Goal: Information Seeking & Learning: Learn about a topic

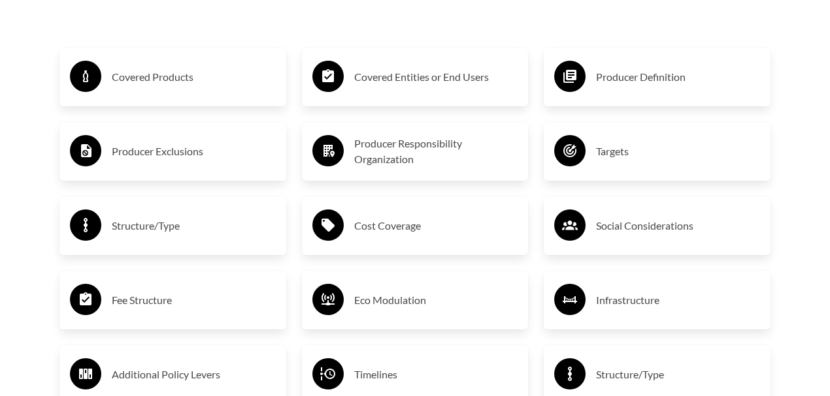
scroll to position [2133, 0]
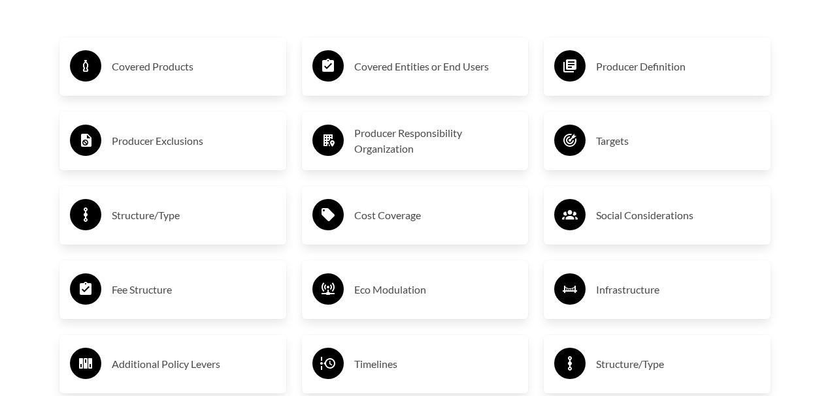
click at [618, 66] on h3 "Producer Definition" at bounding box center [678, 66] width 164 height 21
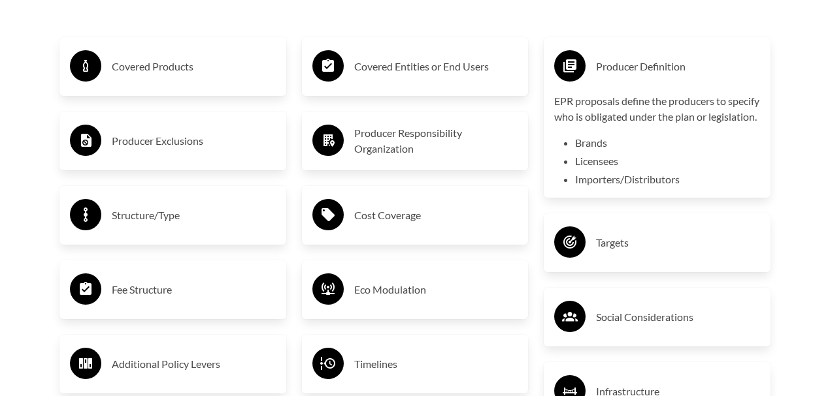
click at [605, 68] on h3 "Producer Definition" at bounding box center [678, 66] width 164 height 21
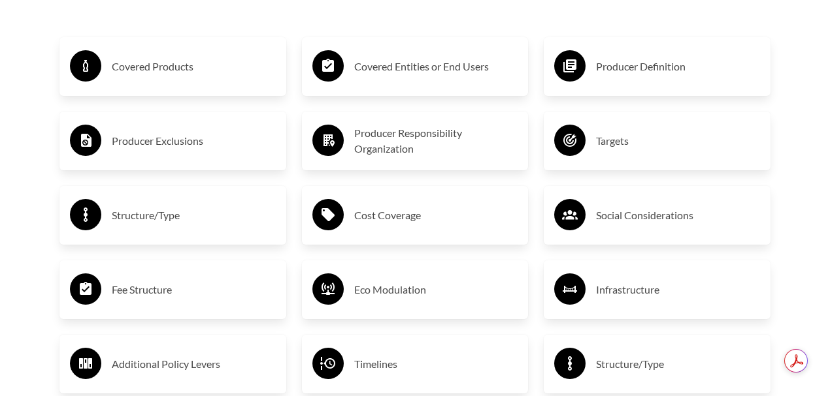
click at [104, 302] on div "Fee Structure" at bounding box center [173, 290] width 206 height 38
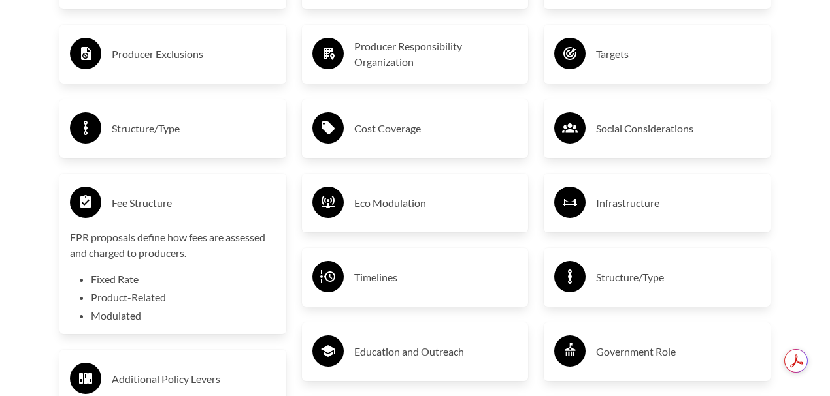
scroll to position [2221, 0]
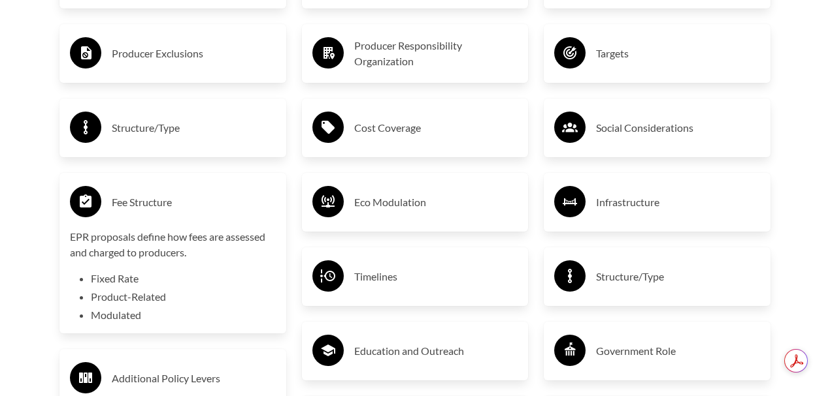
click at [95, 212] on circle at bounding box center [85, 201] width 31 height 31
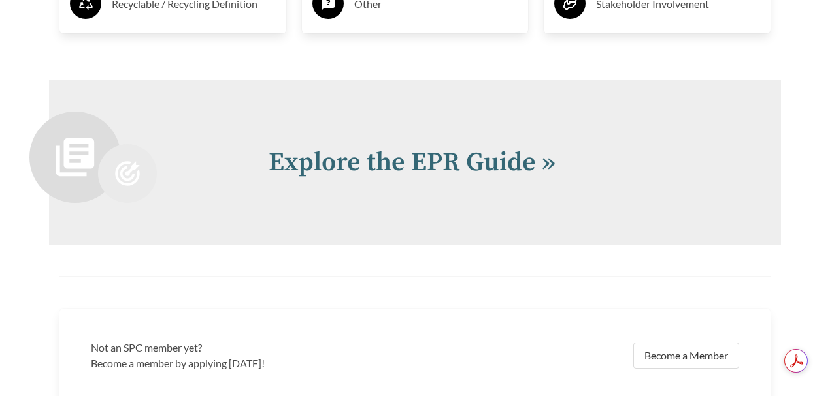
scroll to position [2743, 0]
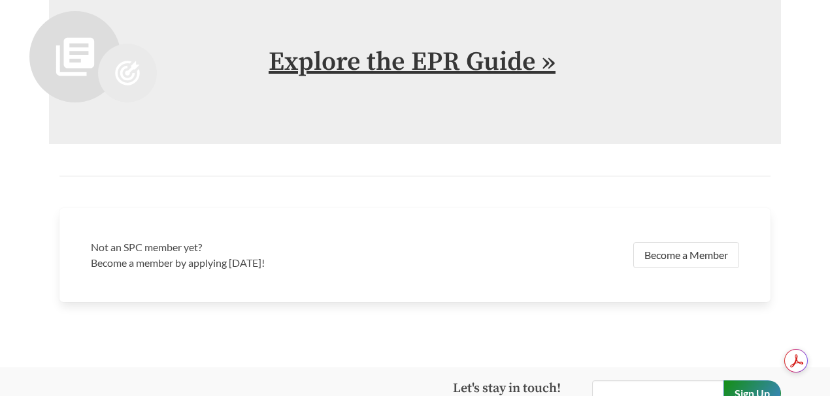
click at [451, 67] on link "Explore the EPR Guide »" at bounding box center [411, 62] width 287 height 33
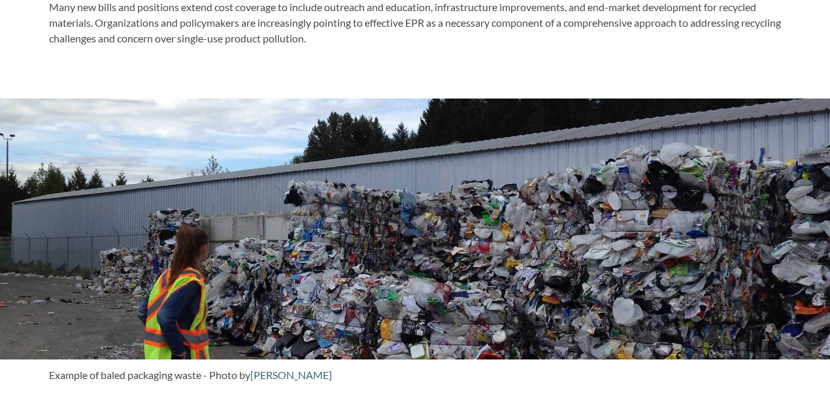
scroll to position [654, 0]
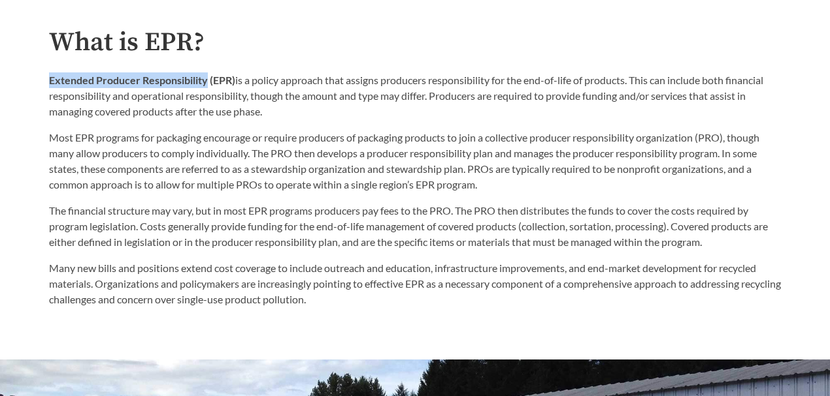
drag, startPoint x: 50, startPoint y: 78, endPoint x: 208, endPoint y: 85, distance: 157.5
click at [208, 85] on strong "Extended Producer Responsibility (EPR)" at bounding box center [142, 80] width 186 height 12
copy strong "Extended Producer Responsibility"
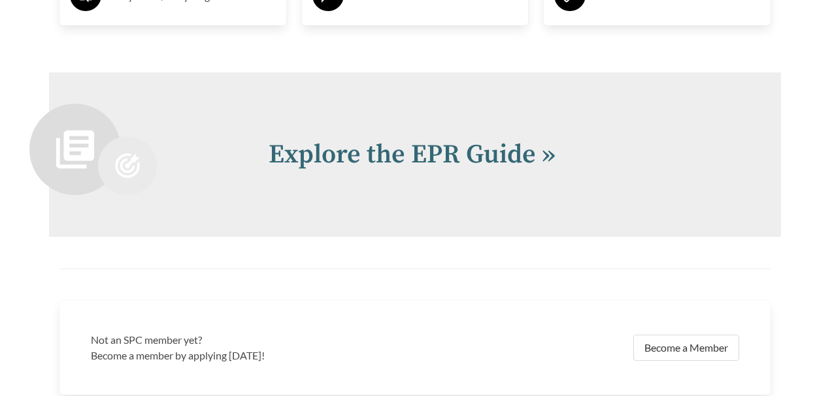
scroll to position [2613, 0]
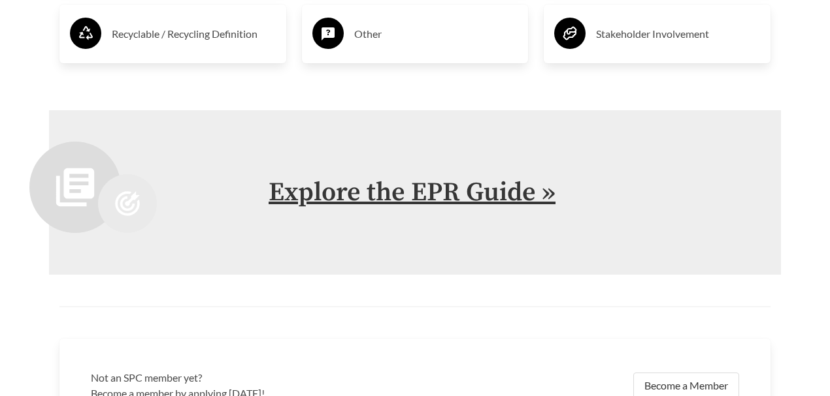
click at [470, 187] on link "Explore the EPR Guide »" at bounding box center [411, 192] width 287 height 33
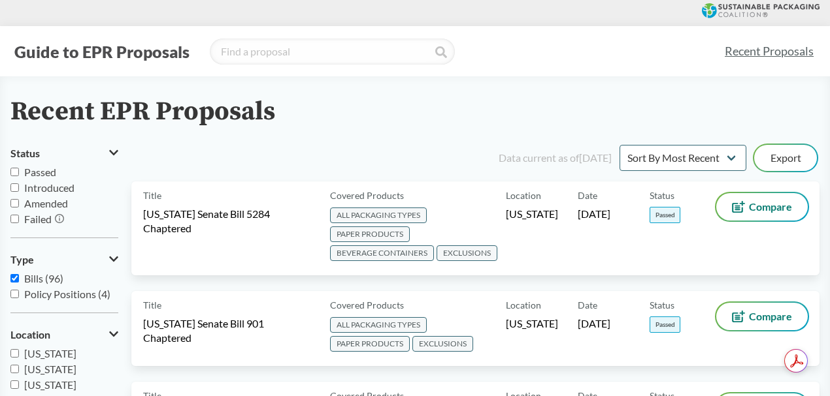
click at [425, 114] on div "Recent EPR Proposals" at bounding box center [414, 111] width 809 height 29
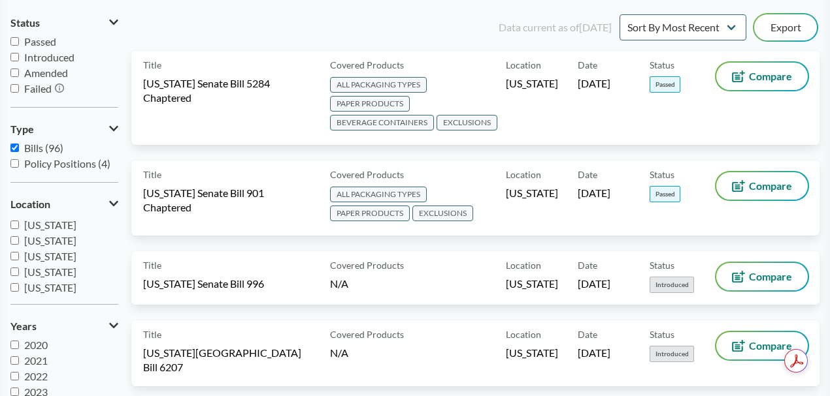
scroll to position [218, 0]
click at [15, 242] on input "[US_STATE]" at bounding box center [14, 240] width 8 height 8
checkbox input "true"
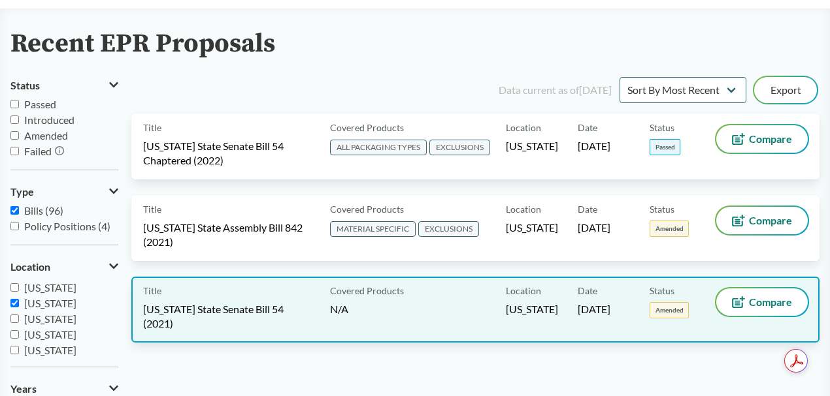
scroll to position [99, 0]
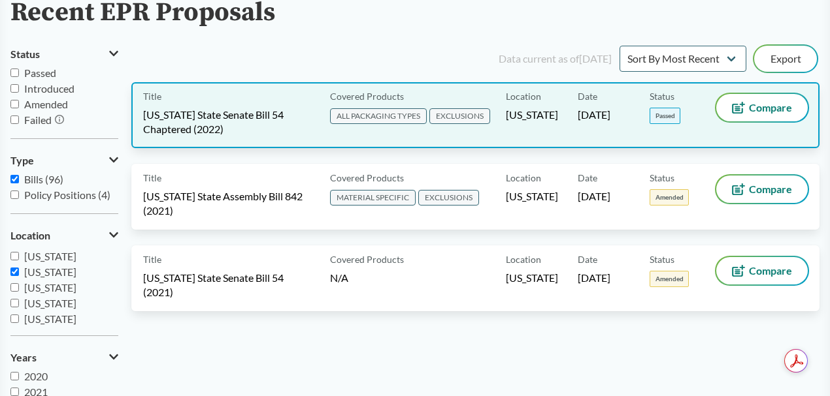
click at [251, 118] on span "[US_STATE] State Senate Bill 54 Chaptered (2022)" at bounding box center [228, 122] width 171 height 29
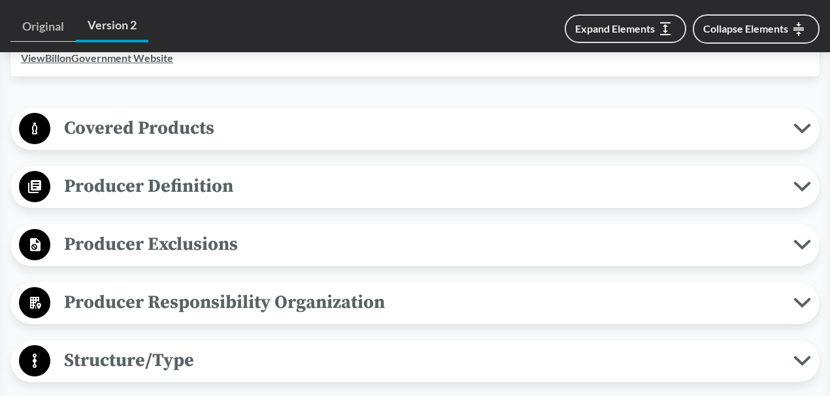
scroll to position [525, 0]
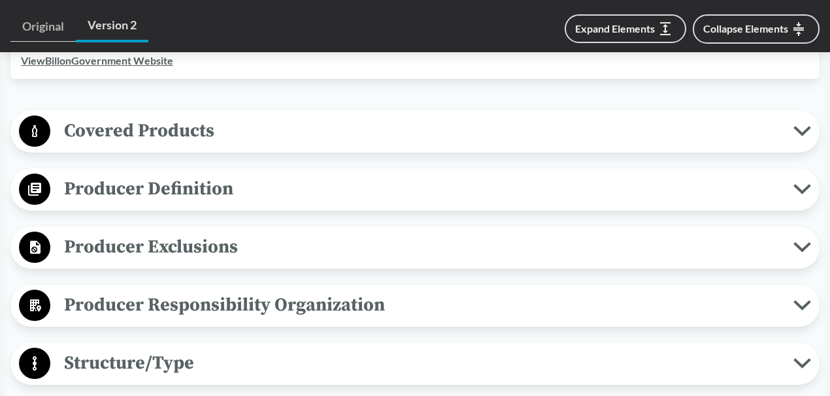
click at [792, 127] on span "Covered Products" at bounding box center [421, 130] width 743 height 29
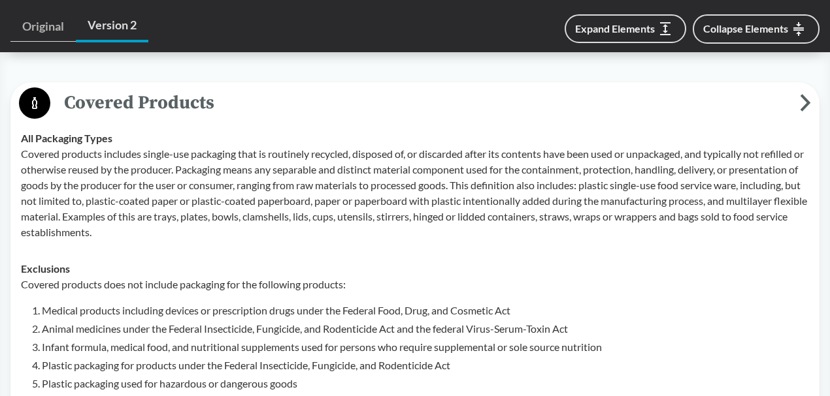
scroll to position [569, 0]
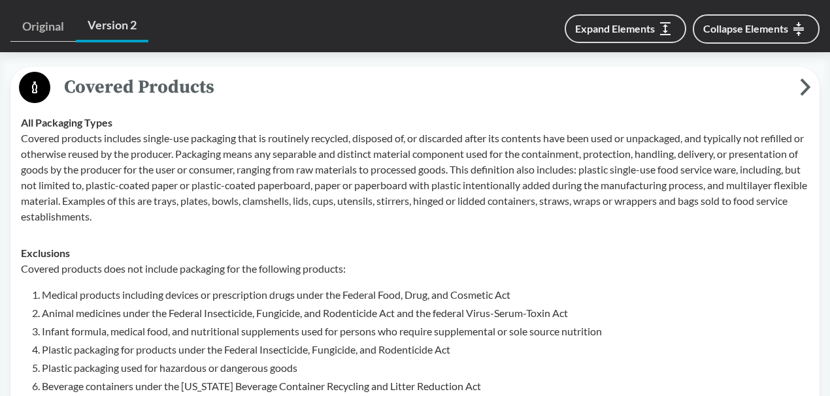
click at [799, 89] on span "Covered Products" at bounding box center [424, 87] width 749 height 29
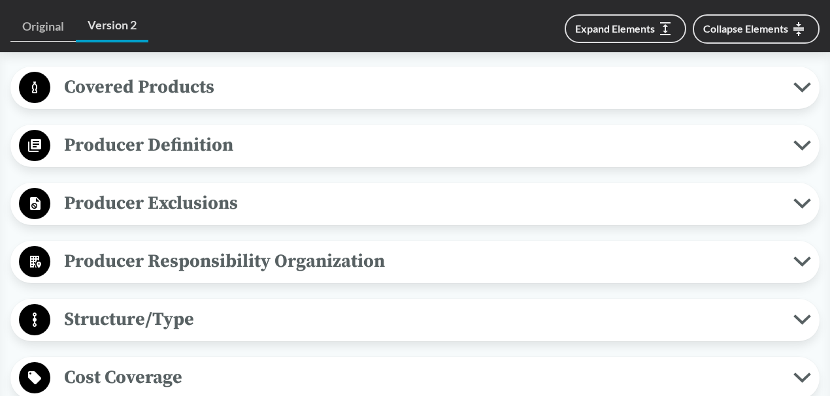
click at [799, 146] on icon at bounding box center [802, 145] width 14 height 7
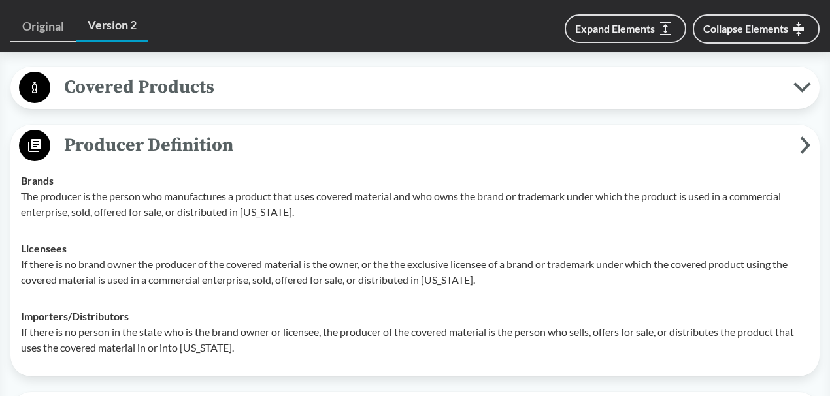
click at [798, 148] on span "Producer Definition" at bounding box center [424, 145] width 749 height 29
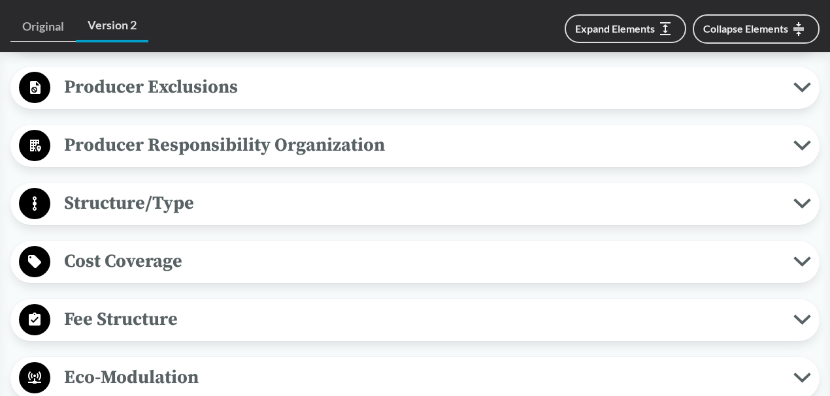
scroll to position [700, 0]
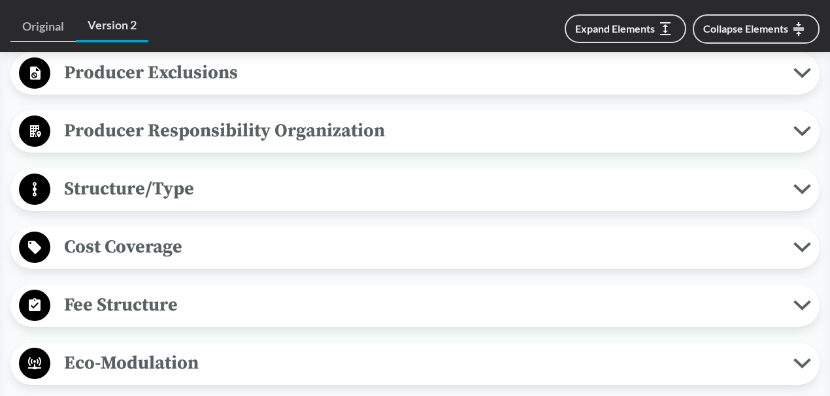
click at [798, 197] on button "Structure/Type" at bounding box center [414, 189] width 799 height 33
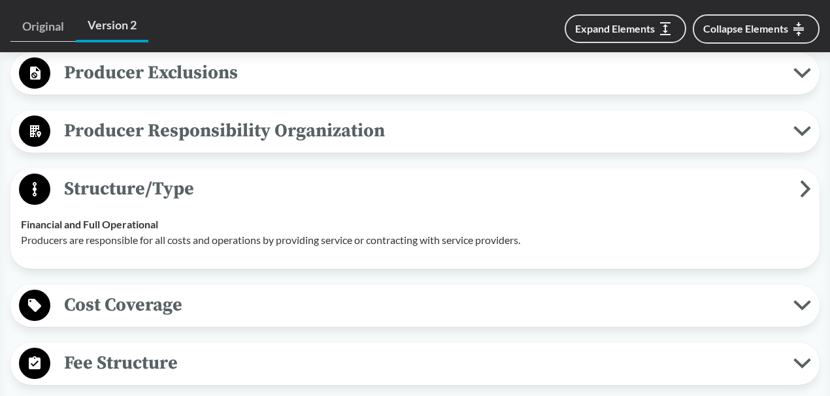
click at [798, 197] on span "Structure/Type" at bounding box center [424, 188] width 749 height 29
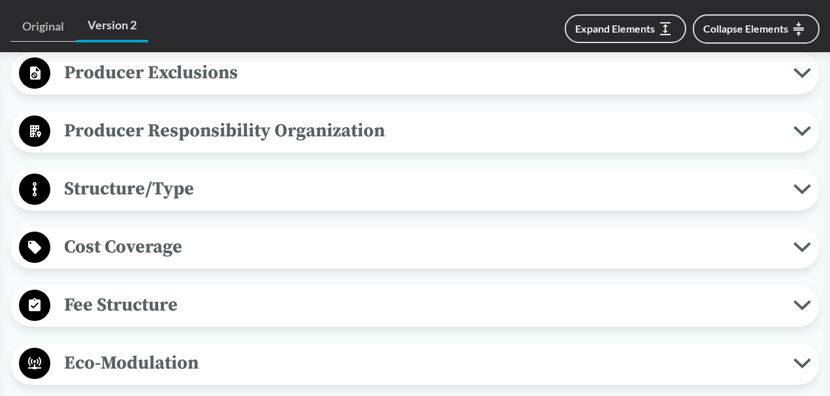
click at [801, 233] on button "Cost Coverage" at bounding box center [414, 247] width 799 height 33
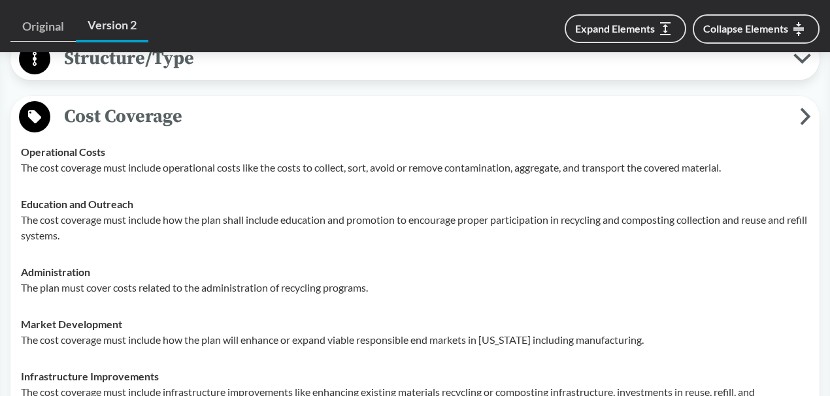
scroll to position [786, 0]
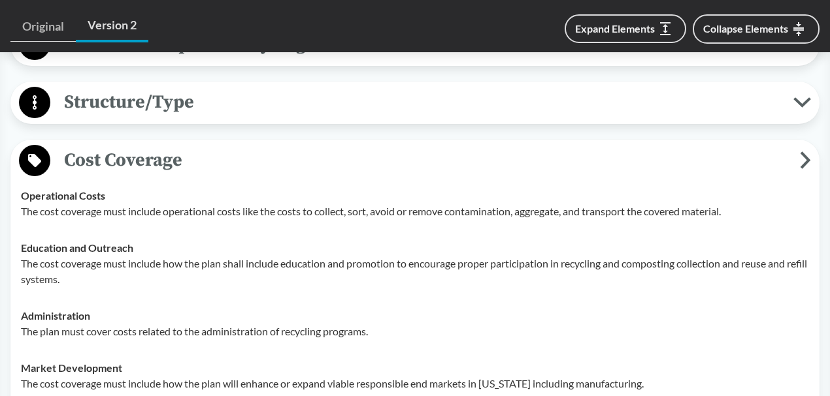
click at [800, 159] on icon at bounding box center [804, 161] width 11 height 18
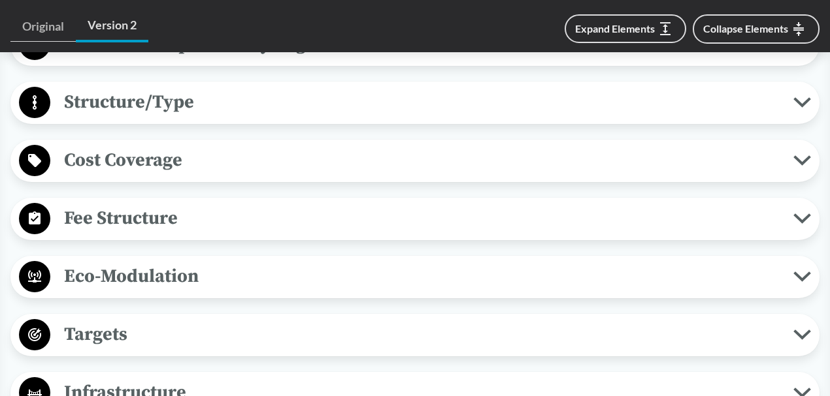
click at [801, 218] on icon at bounding box center [802, 219] width 14 height 7
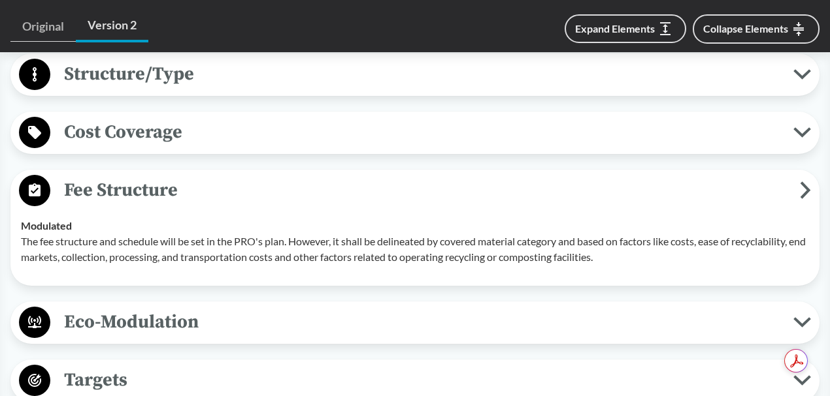
scroll to position [830, 0]
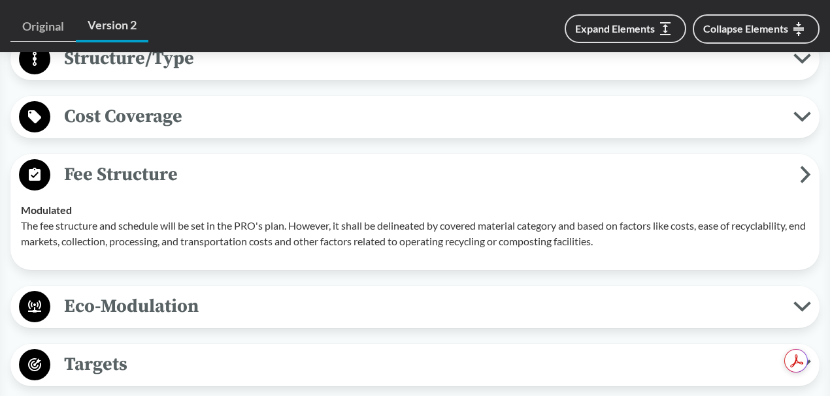
click at [803, 170] on icon at bounding box center [804, 175] width 11 height 18
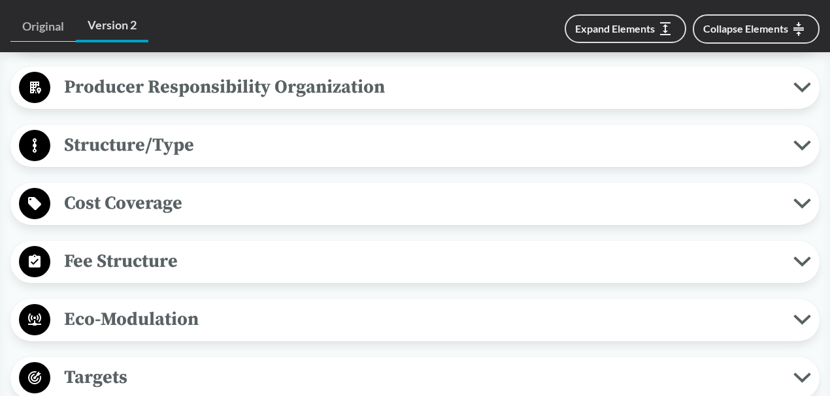
scroll to position [613, 0]
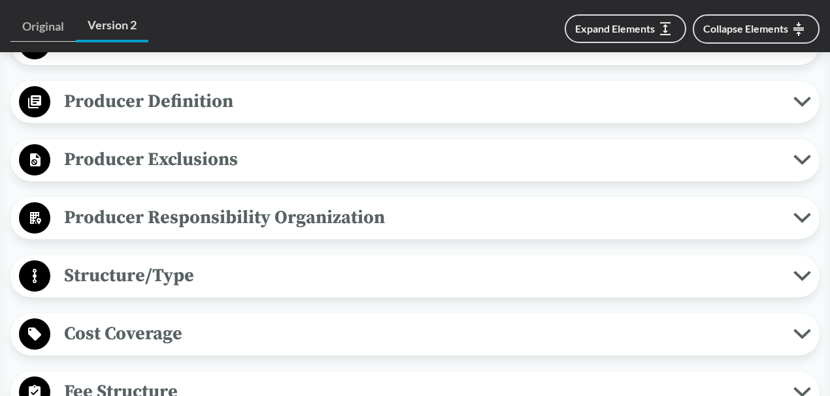
click at [797, 208] on button "Producer Responsibility Organization" at bounding box center [414, 218] width 799 height 33
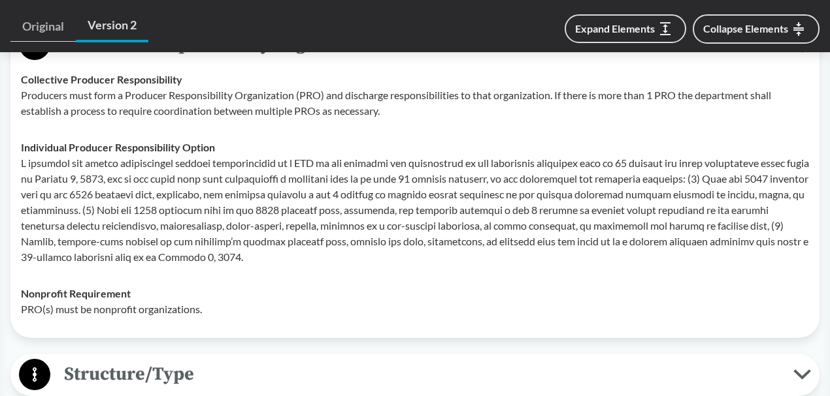
scroll to position [700, 0]
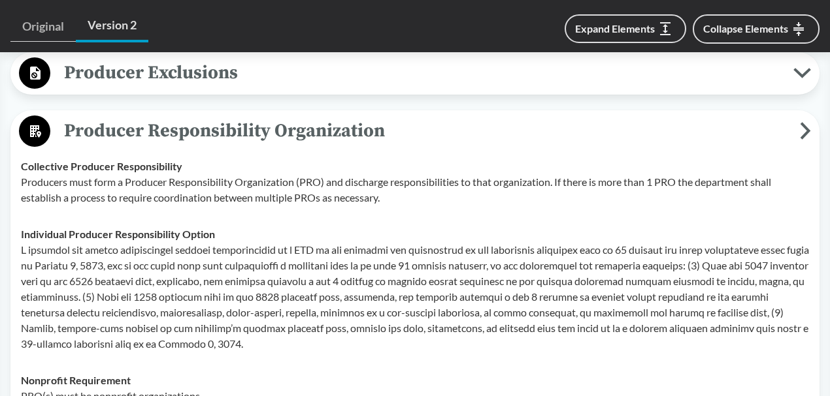
click at [803, 135] on icon at bounding box center [805, 131] width 7 height 14
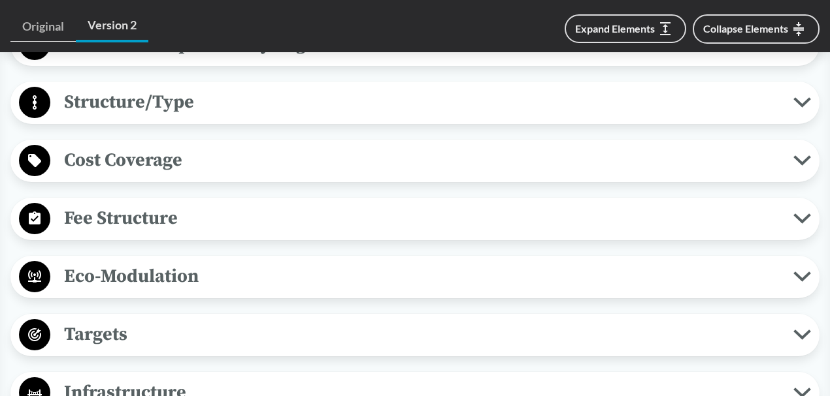
scroll to position [786, 0]
click at [796, 216] on icon at bounding box center [802, 219] width 14 height 7
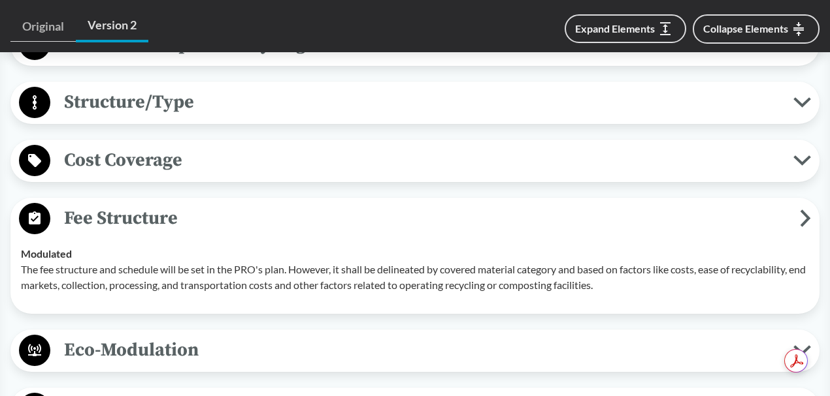
click at [796, 216] on span "Fee Structure" at bounding box center [424, 218] width 749 height 29
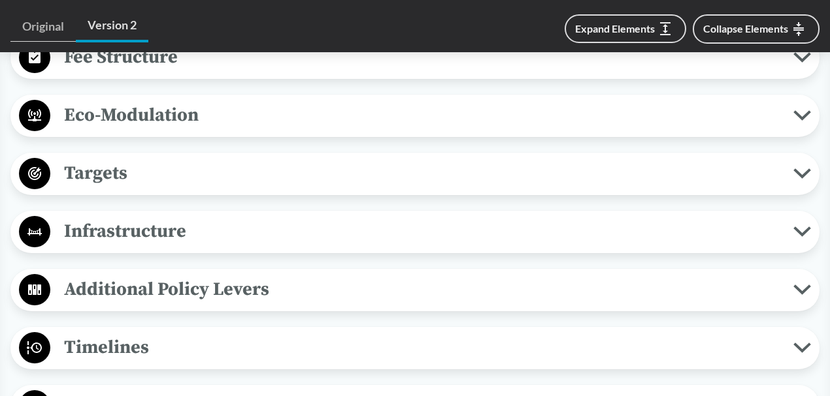
scroll to position [1005, 0]
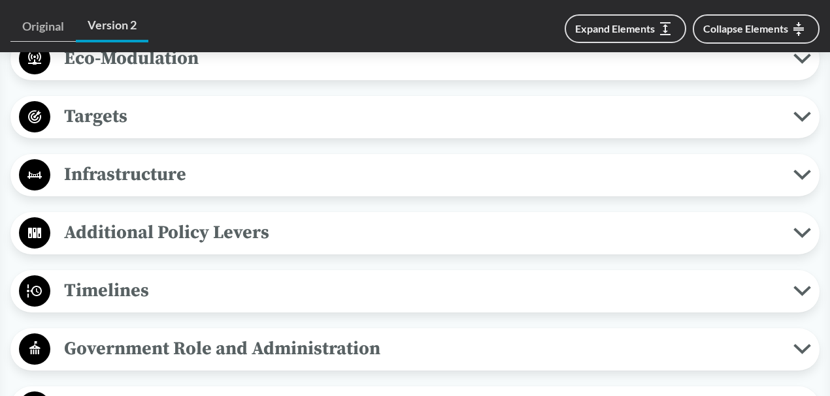
click at [792, 170] on span "Infrastructure" at bounding box center [421, 174] width 743 height 29
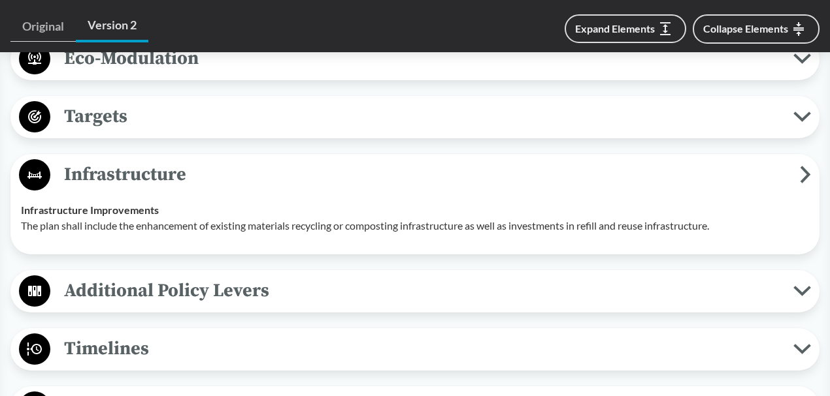
click at [792, 170] on span "Infrastructure" at bounding box center [424, 174] width 749 height 29
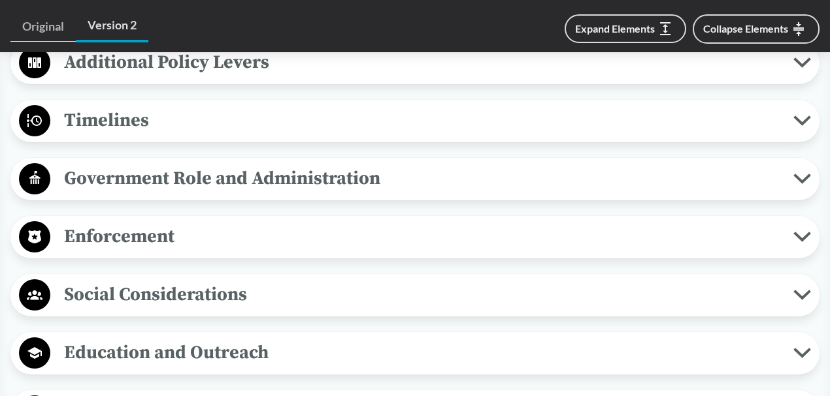
scroll to position [1178, 0]
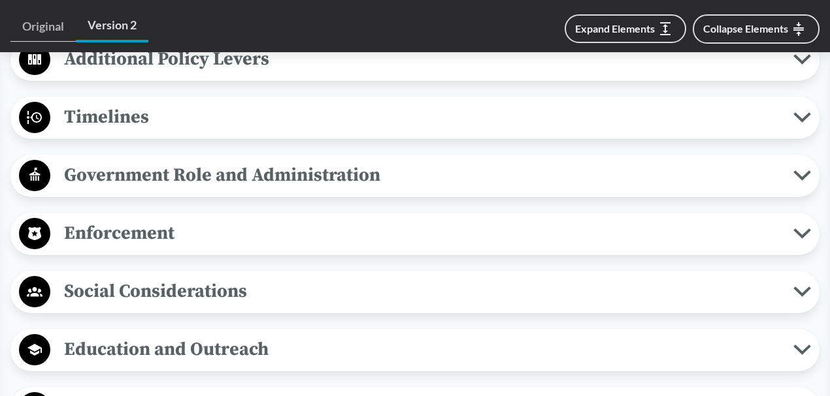
click at [803, 159] on button "Government Role and Administration" at bounding box center [414, 175] width 799 height 33
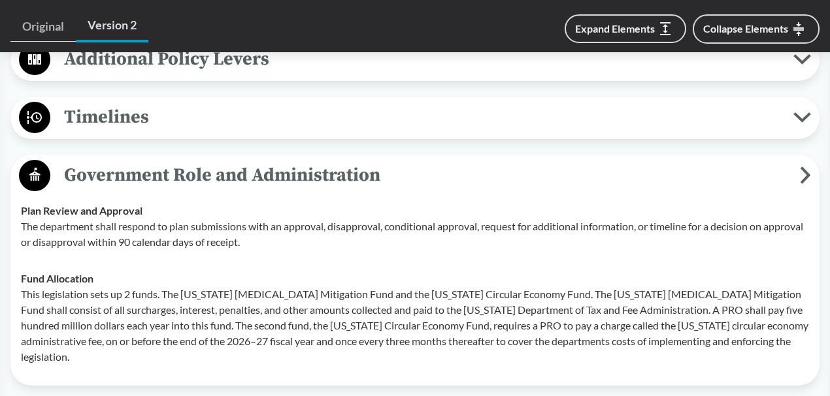
click at [807, 172] on icon at bounding box center [805, 176] width 7 height 14
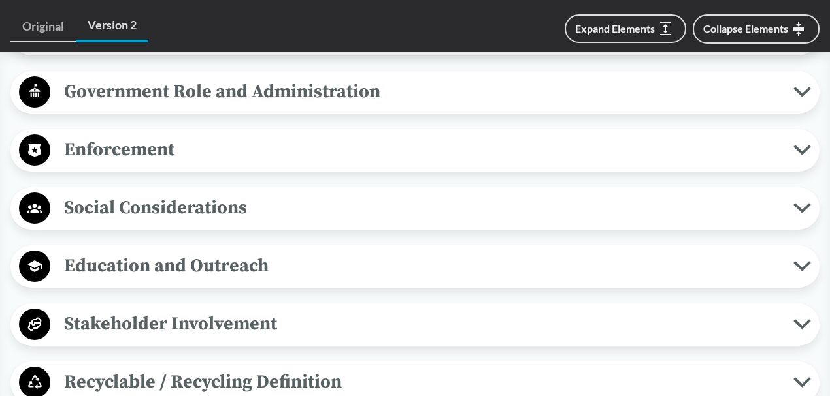
scroll to position [1266, 0]
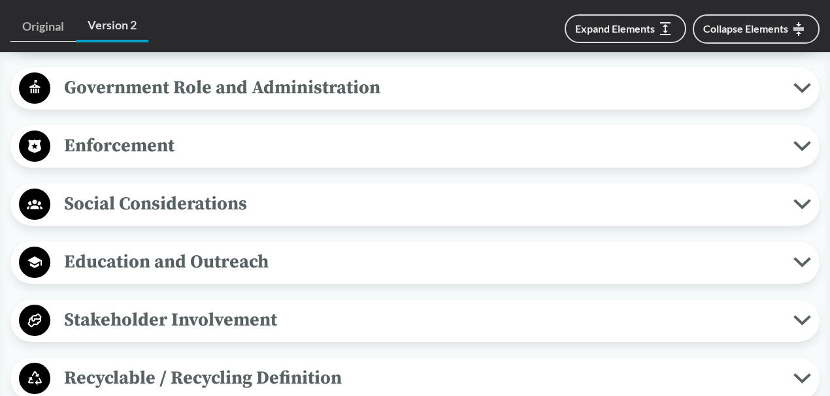
click at [807, 143] on icon at bounding box center [802, 146] width 14 height 7
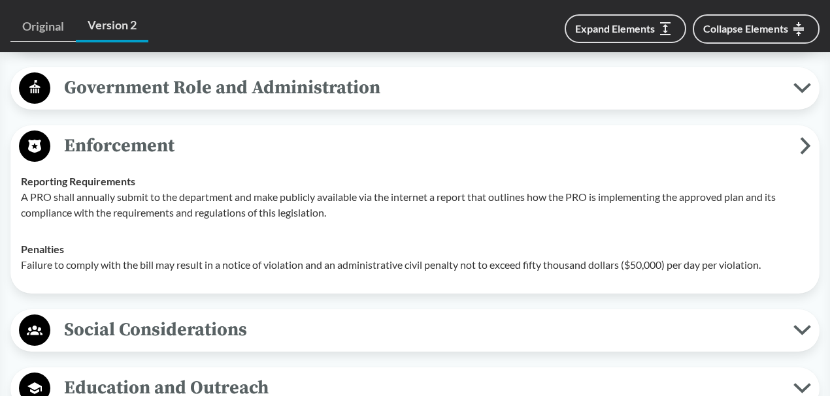
click at [799, 140] on icon at bounding box center [804, 146] width 11 height 18
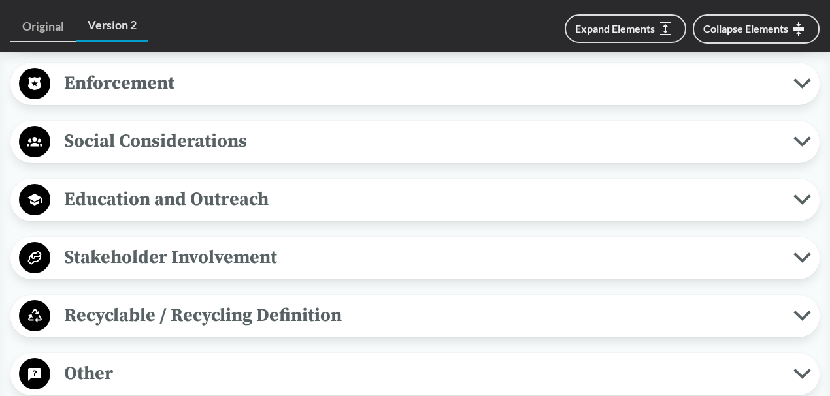
scroll to position [1309, 0]
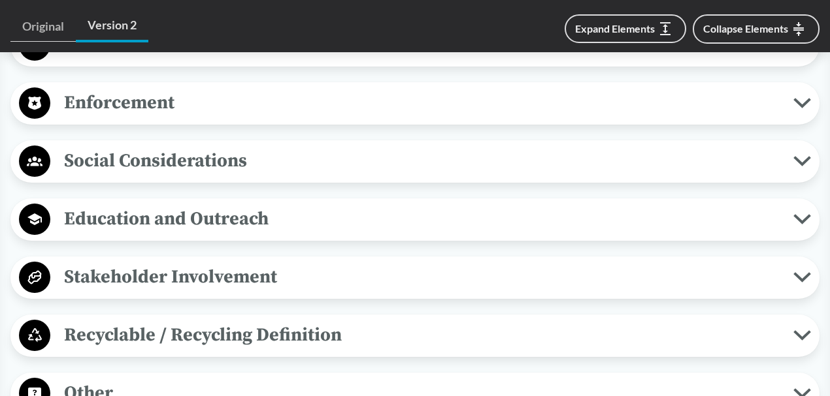
click at [798, 216] on icon at bounding box center [802, 219] width 14 height 7
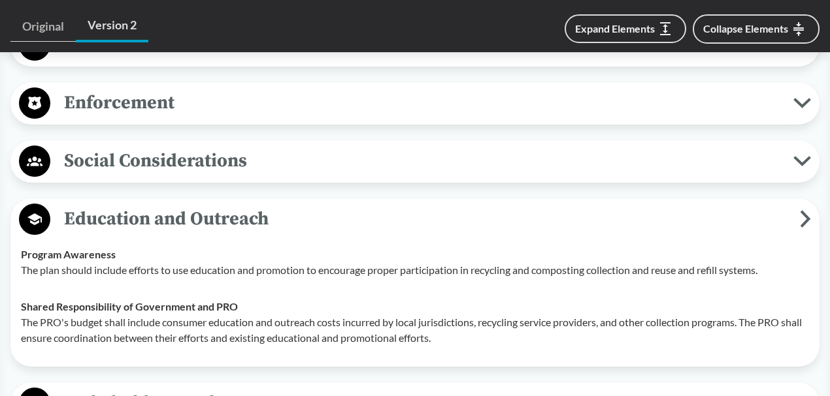
click at [799, 216] on icon at bounding box center [804, 219] width 11 height 18
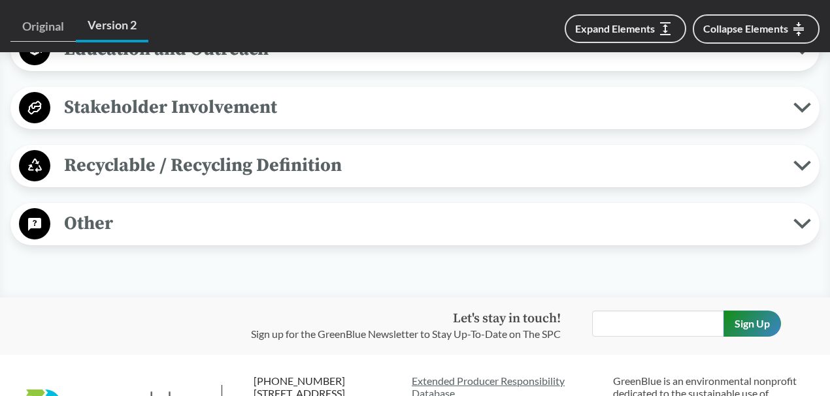
scroll to position [1483, 0]
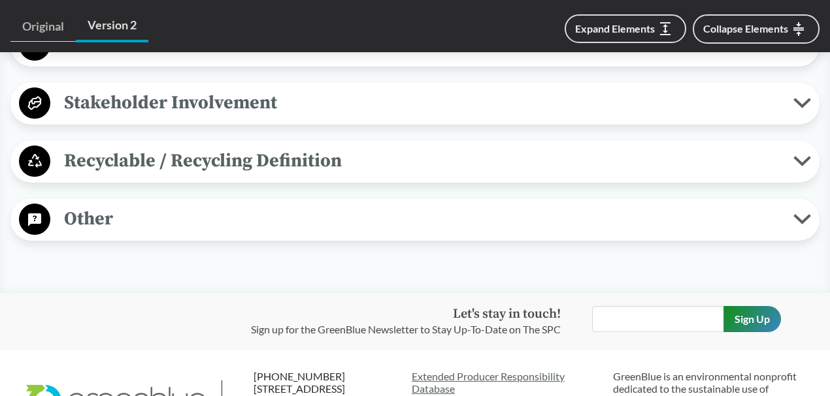
click at [802, 102] on icon at bounding box center [802, 103] width 14 height 7
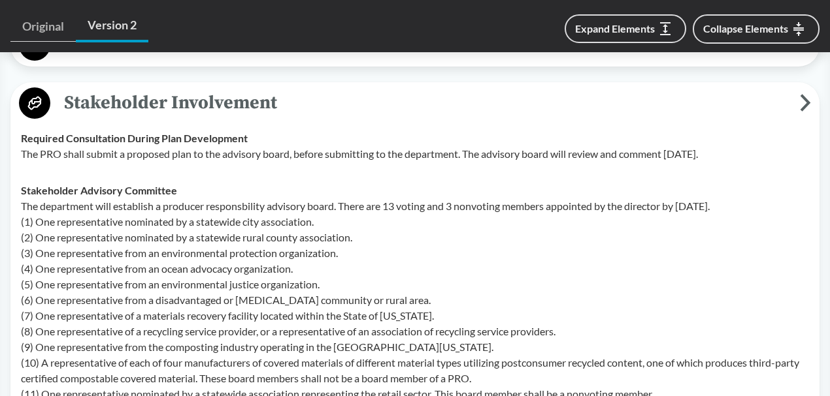
click at [798, 93] on span "Stakeholder Involvement" at bounding box center [424, 102] width 749 height 29
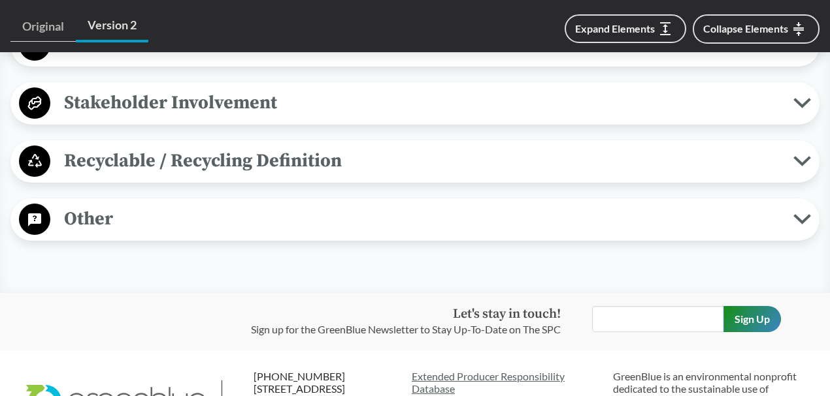
click at [797, 216] on icon at bounding box center [802, 219] width 14 height 7
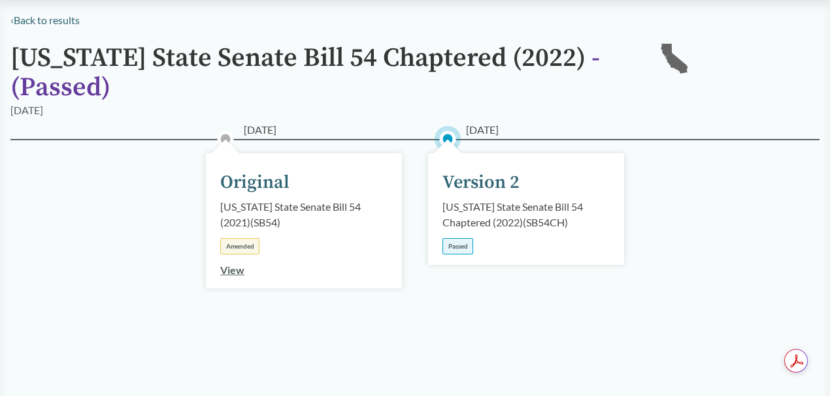
scroll to position [88, 0]
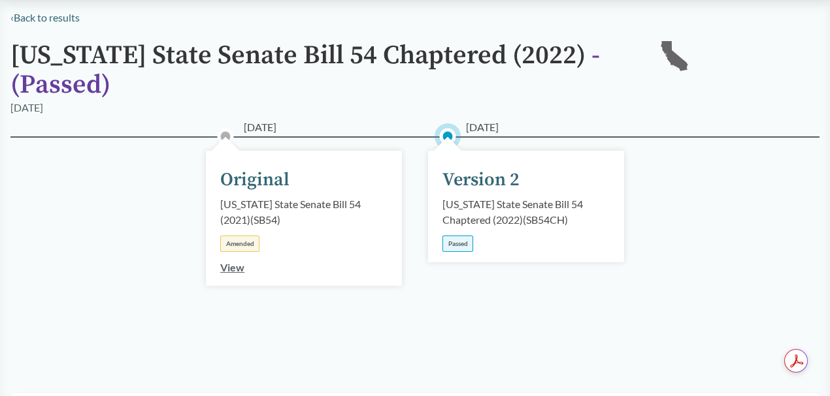
click at [485, 176] on div "Version 2" at bounding box center [480, 180] width 77 height 27
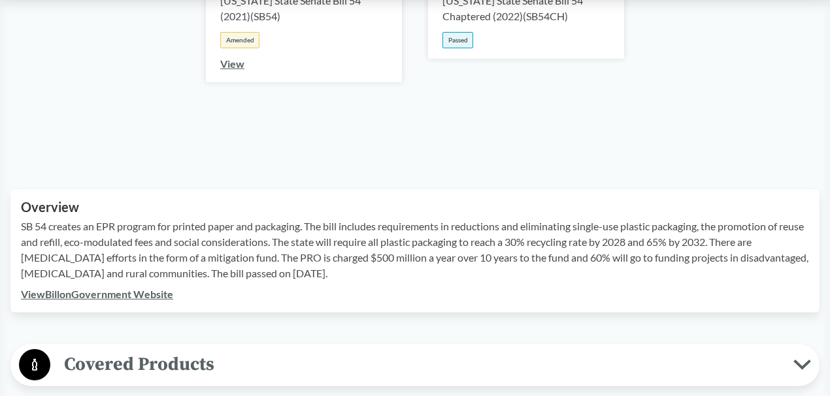
scroll to position [218, 0]
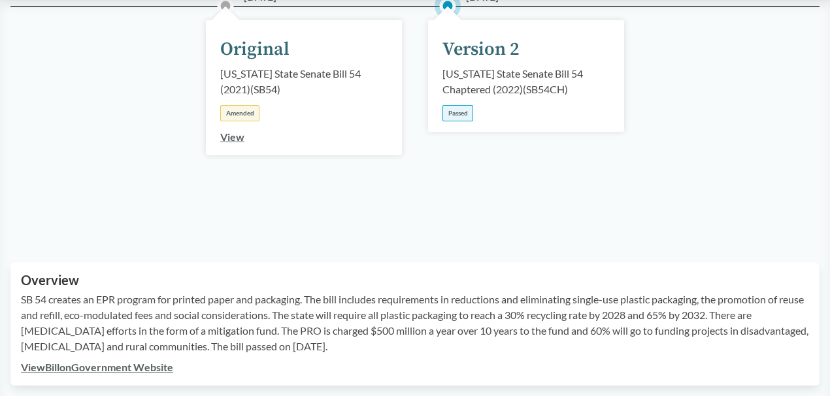
click at [232, 141] on link "View" at bounding box center [232, 137] width 24 height 12
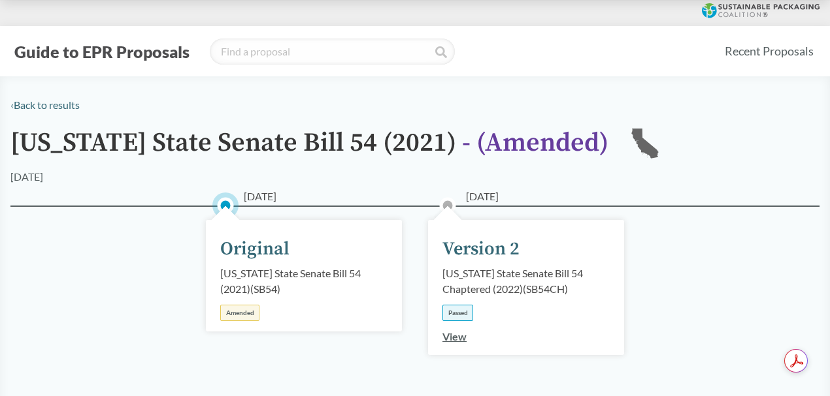
click at [230, 315] on div "Amended" at bounding box center [239, 313] width 39 height 16
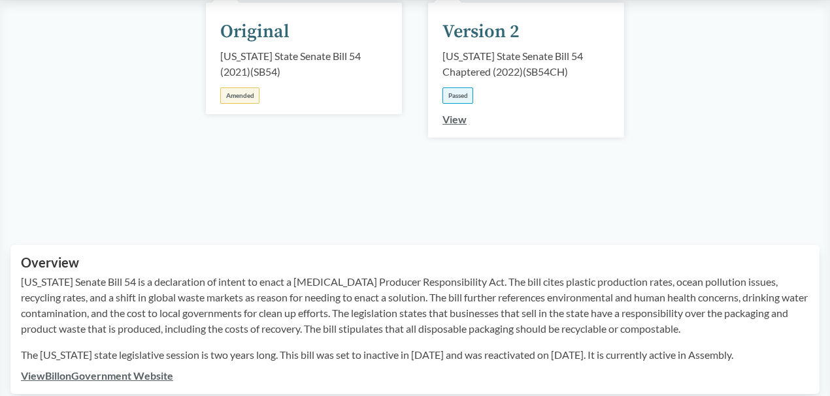
scroll to position [87, 0]
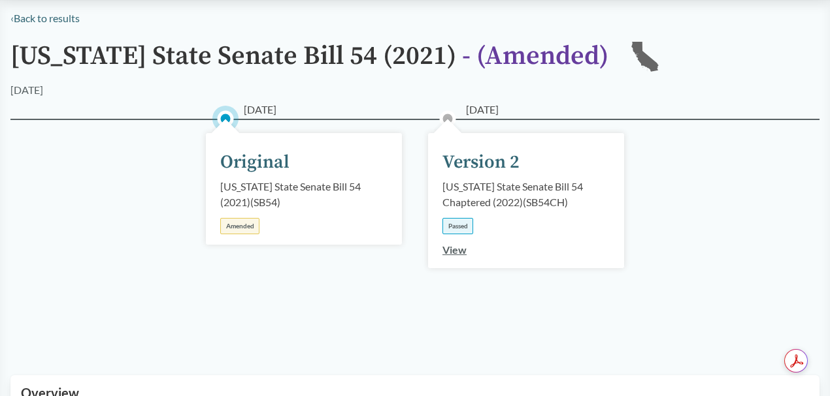
click at [227, 227] on div "Amended" at bounding box center [239, 226] width 39 height 16
drag, startPoint x: 242, startPoint y: 106, endPoint x: 253, endPoint y: 106, distance: 11.8
click at [242, 106] on div "‹ Back to results [US_STATE] State Senate Bill 54 (2021) - ( Amended ) CA [DATE…" at bounding box center [415, 304] width 830 height 589
click at [451, 249] on link "View" at bounding box center [454, 250] width 24 height 12
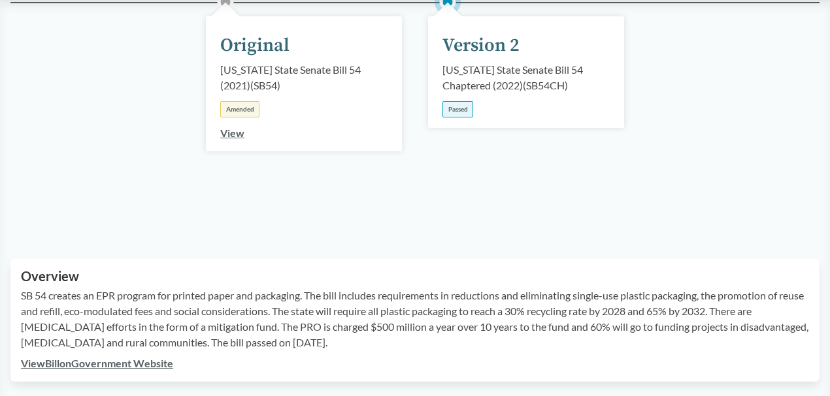
scroll to position [174, 0]
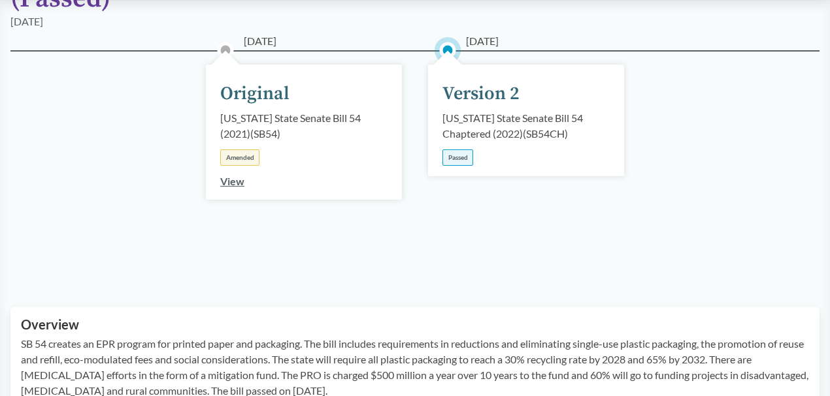
click at [462, 155] on div "Passed" at bounding box center [457, 158] width 31 height 16
click at [237, 184] on link "View" at bounding box center [232, 181] width 24 height 12
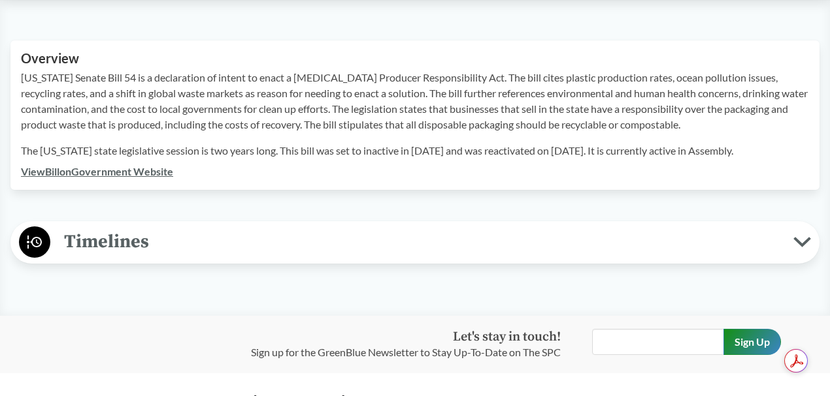
scroll to position [430, 0]
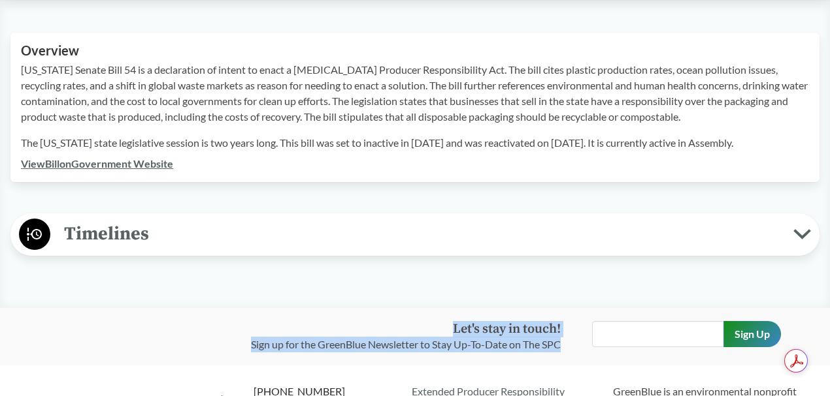
drag, startPoint x: 827, startPoint y: 291, endPoint x: 826, endPoint y: 329, distance: 37.9
click at [826, 329] on div "Guide to EPR Proposals Recent Proposals ‹ Back to results [US_STATE] State Sena…" at bounding box center [415, 53] width 830 height 966
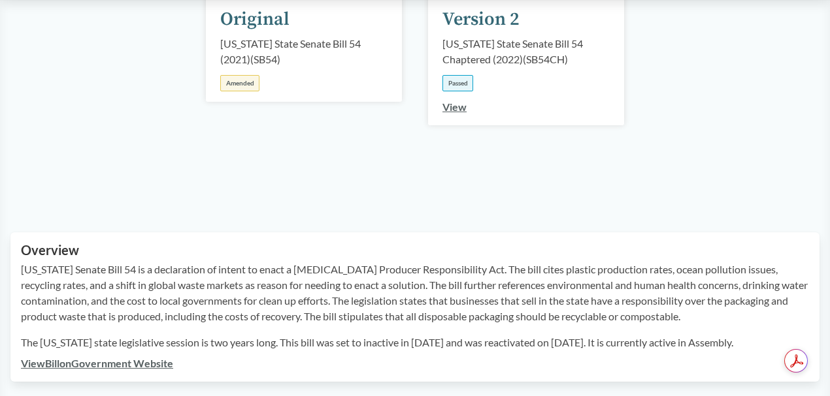
scroll to position [165, 0]
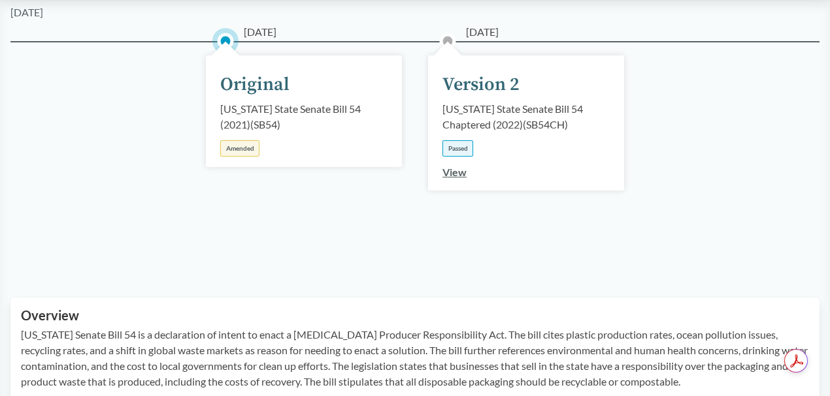
click at [444, 172] on link "View" at bounding box center [454, 172] width 24 height 12
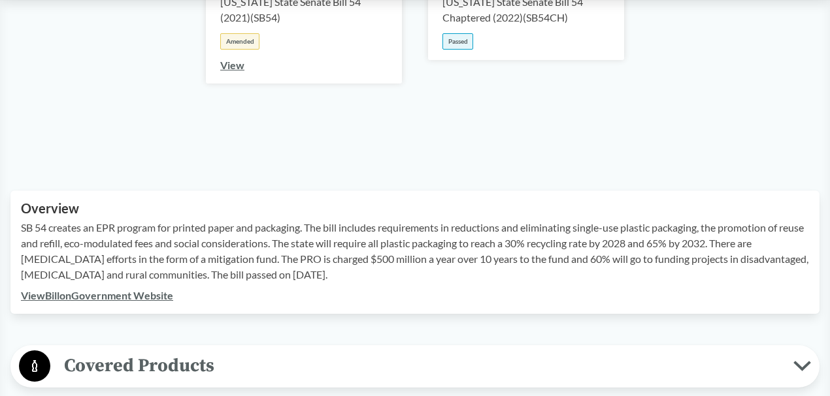
scroll to position [304, 0]
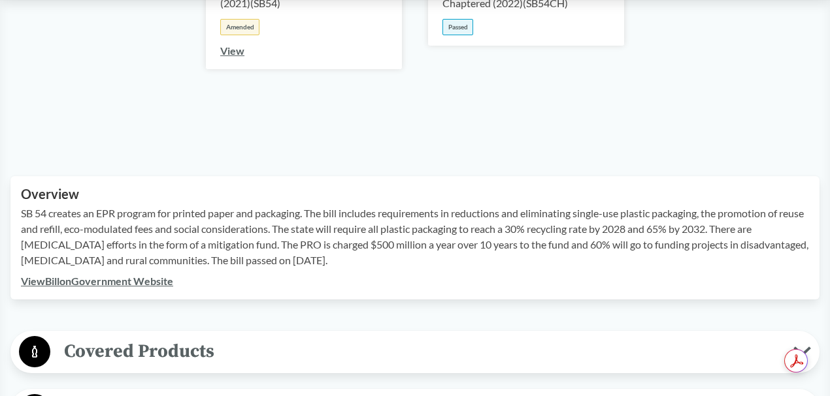
click at [135, 283] on link "View Bill on Government Website" at bounding box center [97, 281] width 152 height 12
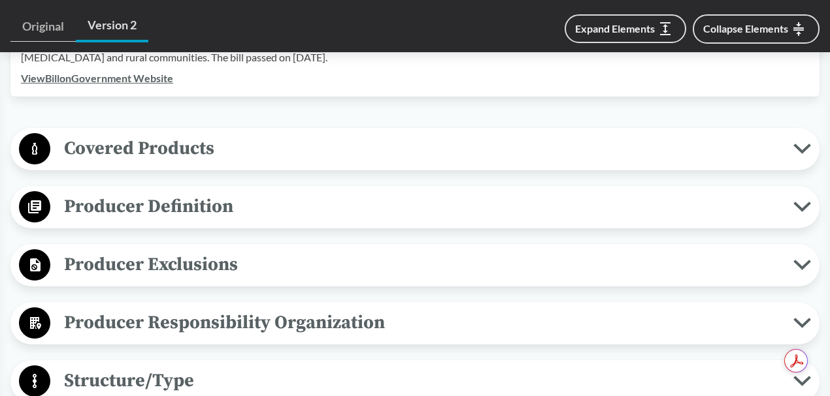
scroll to position [511, 0]
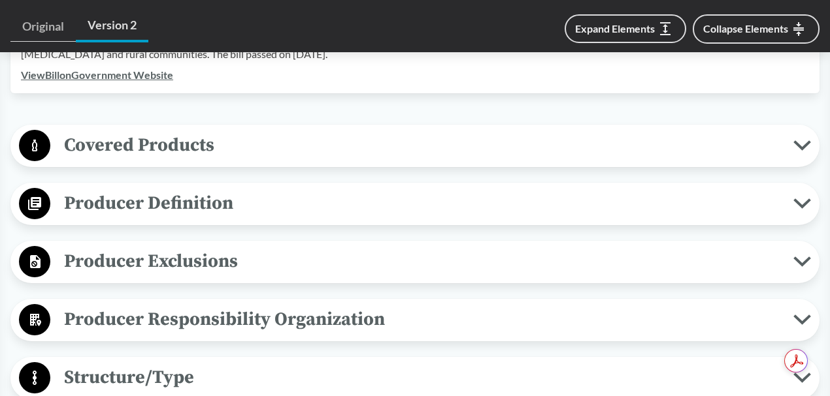
click at [796, 317] on icon at bounding box center [802, 320] width 14 height 7
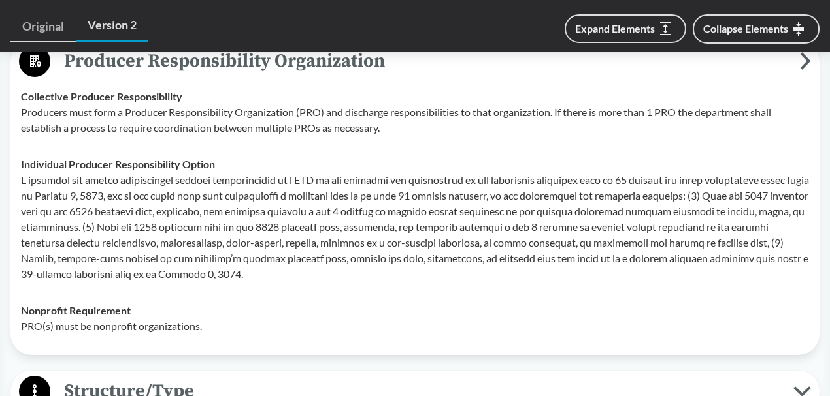
scroll to position [735, 0]
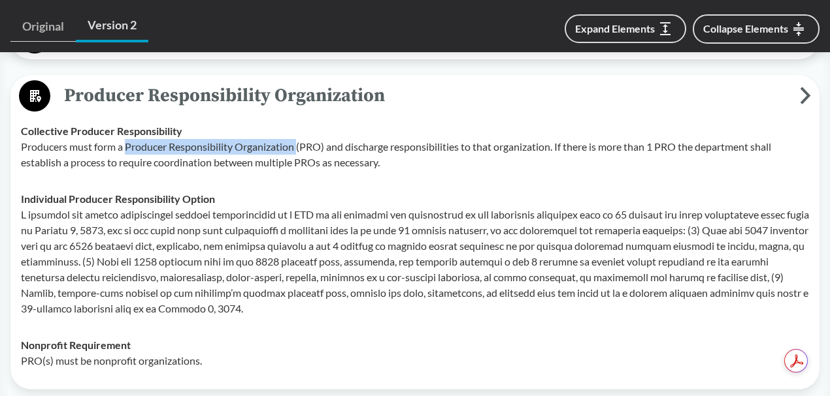
drag, startPoint x: 127, startPoint y: 142, endPoint x: 298, endPoint y: 139, distance: 171.2
click at [298, 139] on p "Producers must form a Producer Responsibility Organization (PRO) and discharge …" at bounding box center [415, 154] width 788 height 31
copy p "Producer Responsibility Organization"
click at [805, 94] on icon at bounding box center [804, 96] width 11 height 18
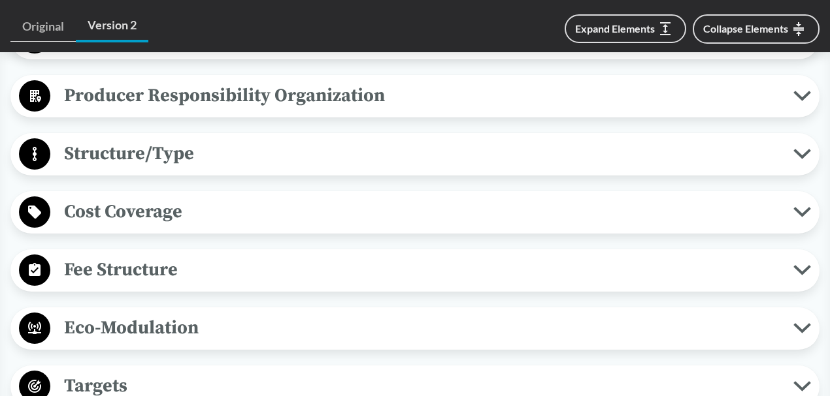
scroll to position [779, 0]
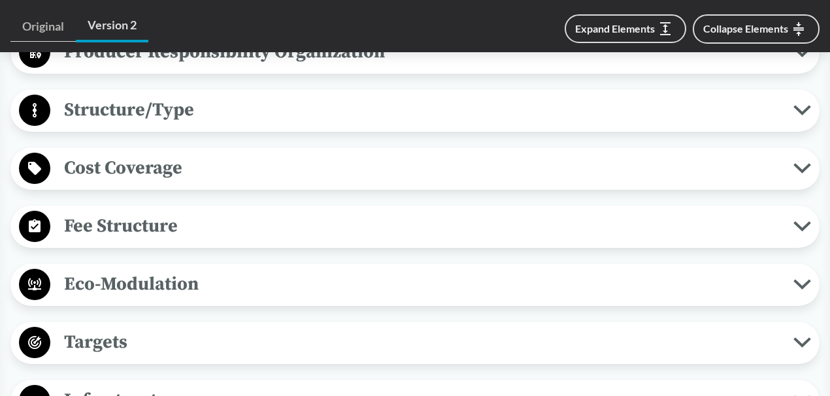
click at [801, 223] on icon at bounding box center [802, 226] width 18 height 10
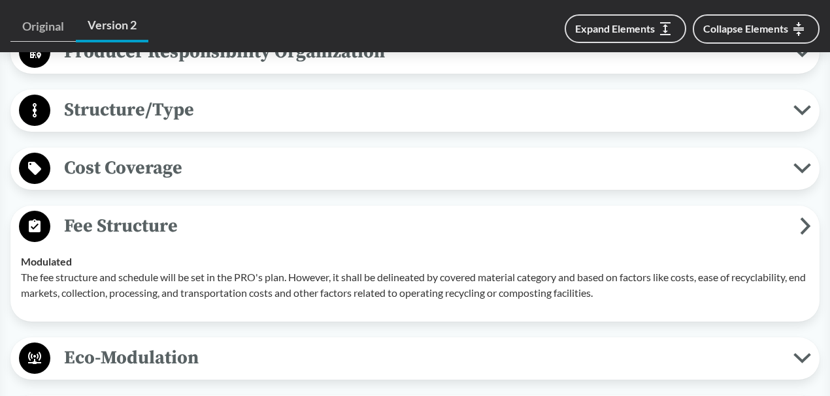
click at [801, 223] on icon at bounding box center [804, 227] width 11 height 18
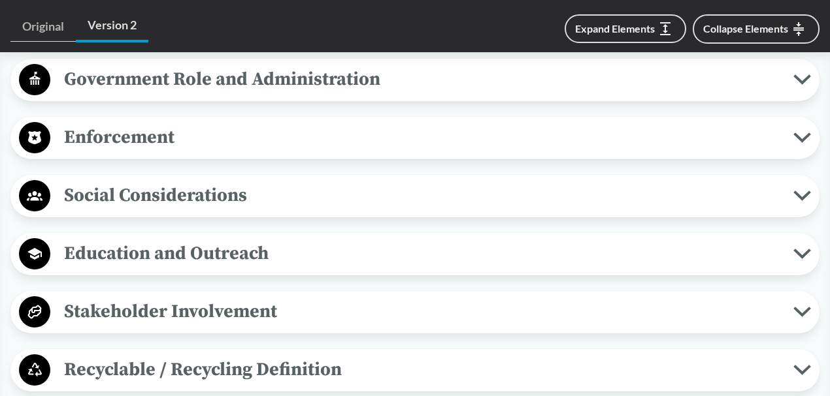
scroll to position [1421, 0]
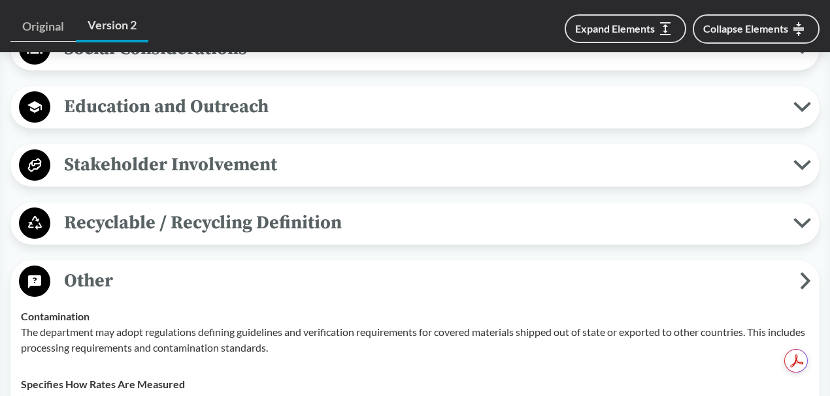
click at [796, 222] on icon at bounding box center [802, 223] width 18 height 10
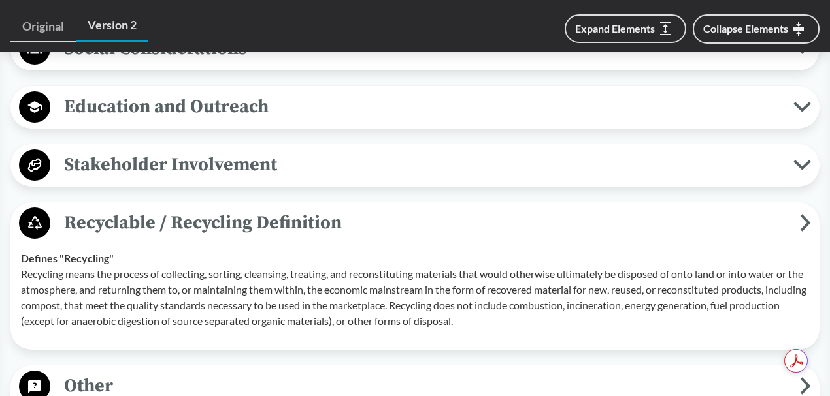
click at [796, 222] on span "Recyclable / Recycling Definition" at bounding box center [424, 222] width 749 height 29
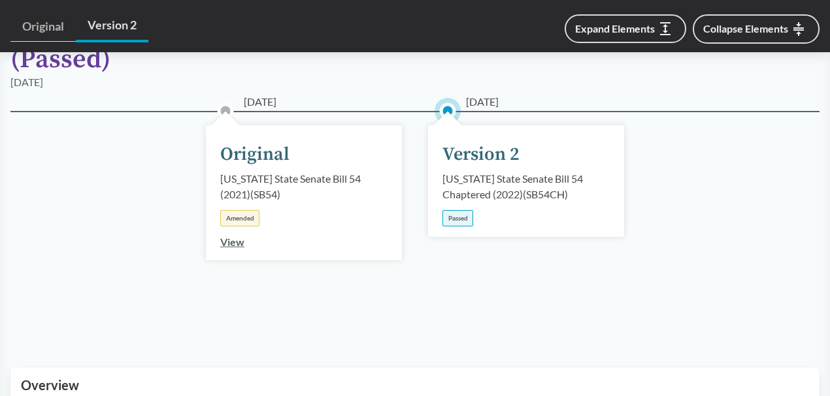
scroll to position [0, 0]
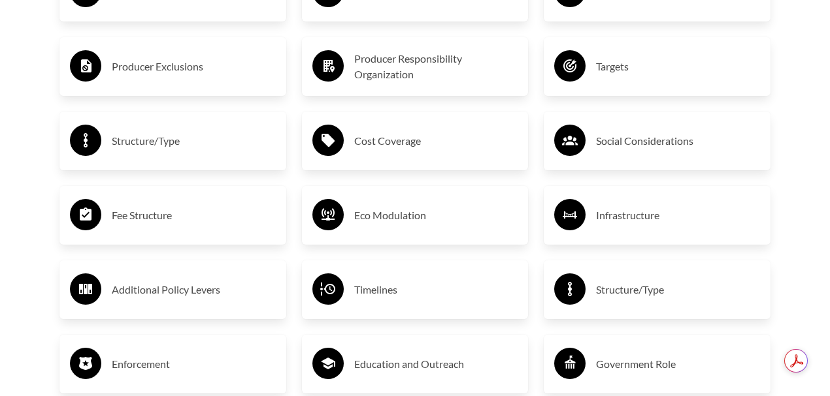
scroll to position [2204, 0]
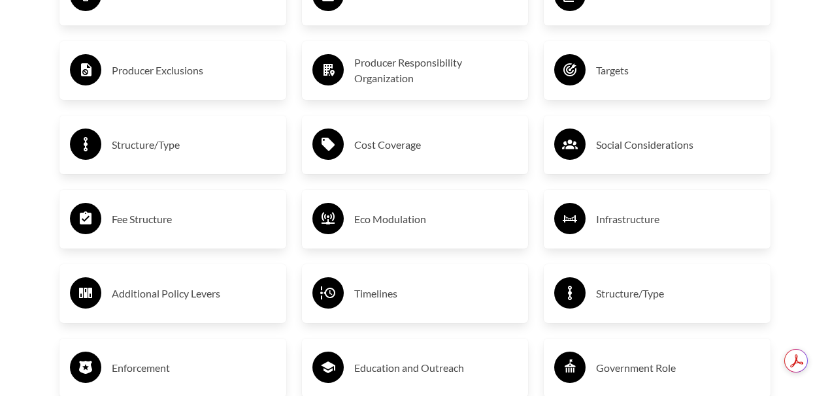
click at [174, 218] on h3 "Fee Structure" at bounding box center [194, 219] width 164 height 21
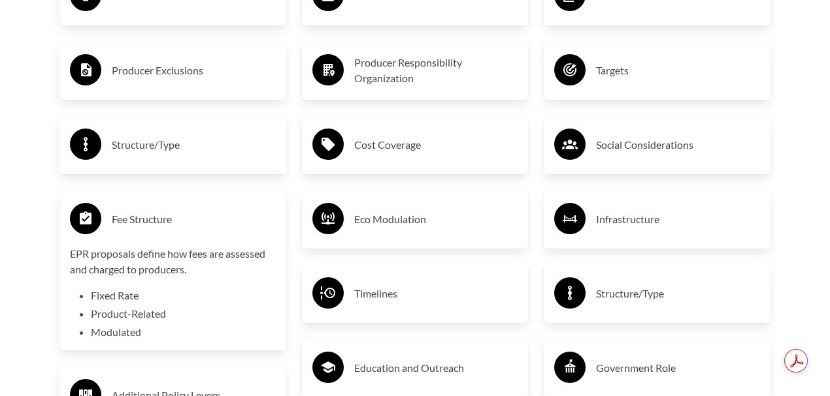
click at [178, 217] on h3 "Fee Structure" at bounding box center [194, 219] width 164 height 21
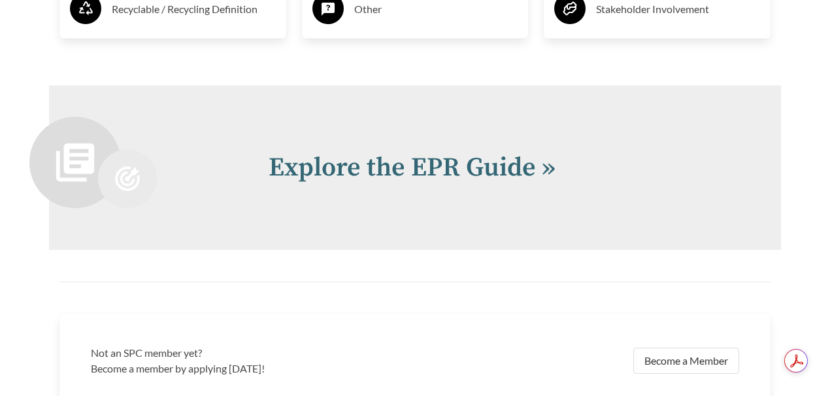
scroll to position [2630, 0]
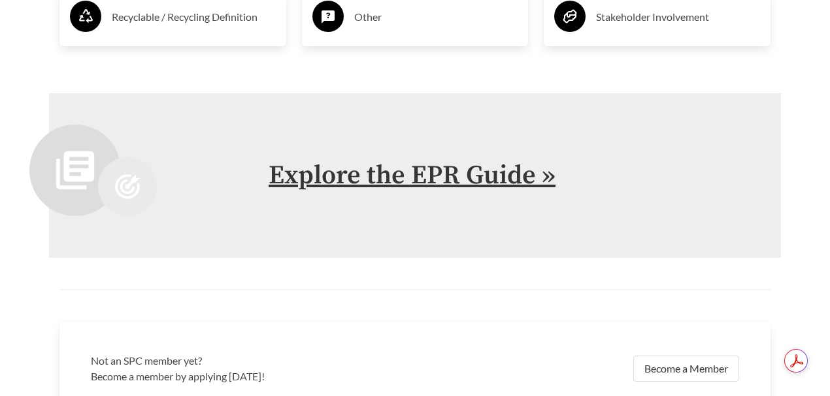
click at [492, 187] on link "Explore the EPR Guide »" at bounding box center [411, 175] width 287 height 33
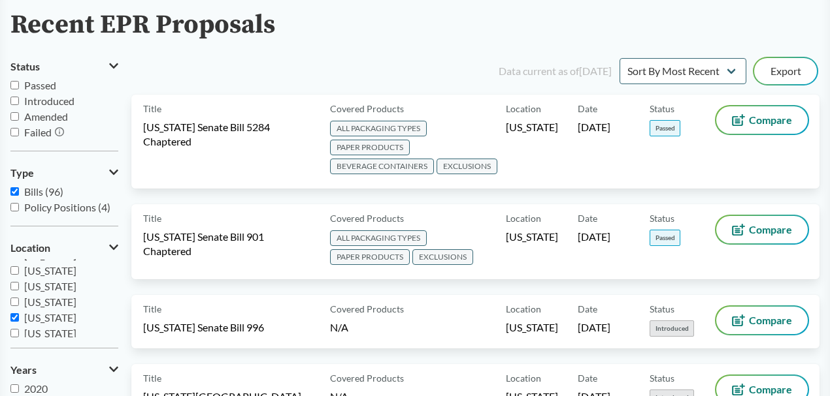
scroll to position [204, 0]
click at [16, 296] on input "[US_STATE]" at bounding box center [14, 297] width 8 height 8
checkbox input "false"
click at [14, 315] on input "[US_STATE]" at bounding box center [14, 314] width 8 height 8
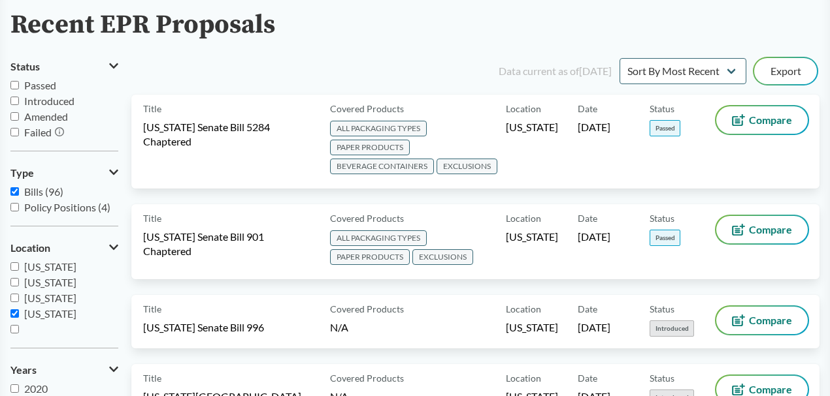
checkbox input "true"
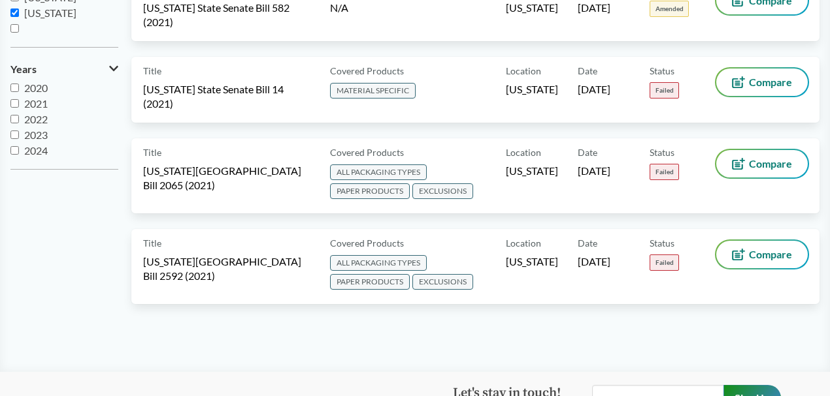
scroll to position [0, 0]
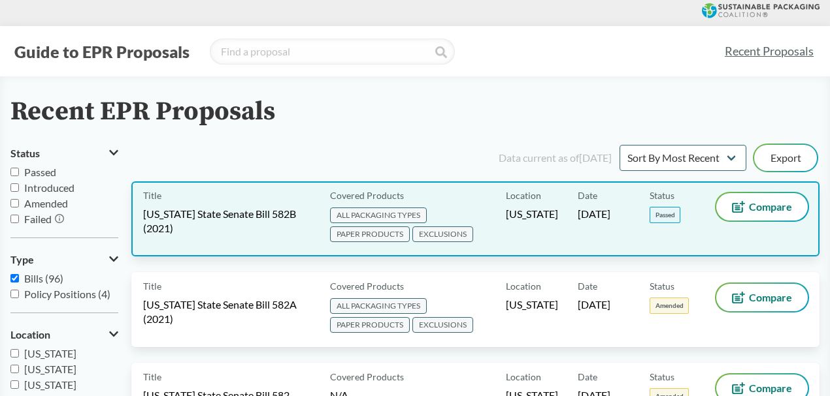
click at [202, 220] on span "[US_STATE] State Senate Bill 582B (2021)" at bounding box center [228, 221] width 171 height 29
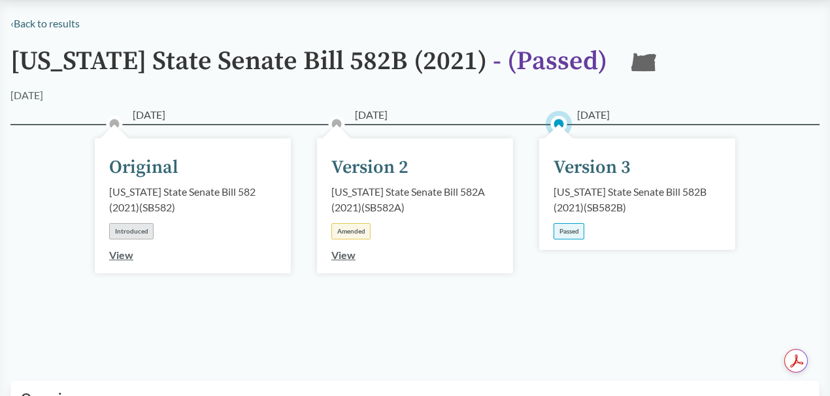
scroll to position [87, 0]
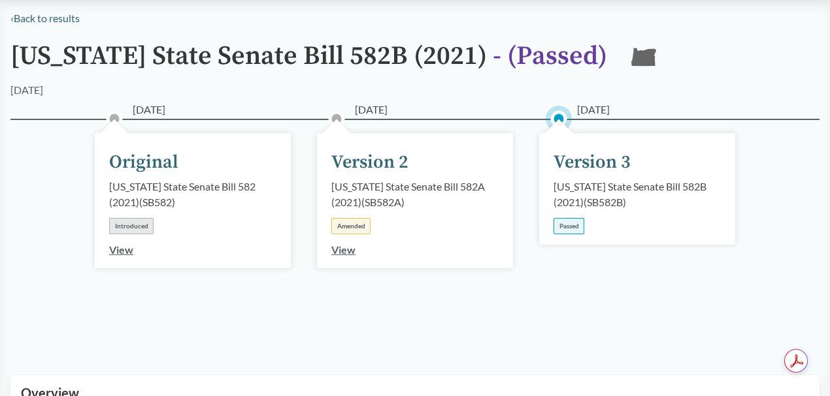
click at [607, 166] on div "Version 3" at bounding box center [591, 162] width 77 height 27
click at [597, 155] on div "Version 3" at bounding box center [591, 162] width 77 height 27
click at [573, 230] on div "Passed" at bounding box center [568, 226] width 31 height 16
click at [570, 229] on div "Passed" at bounding box center [568, 226] width 31 height 16
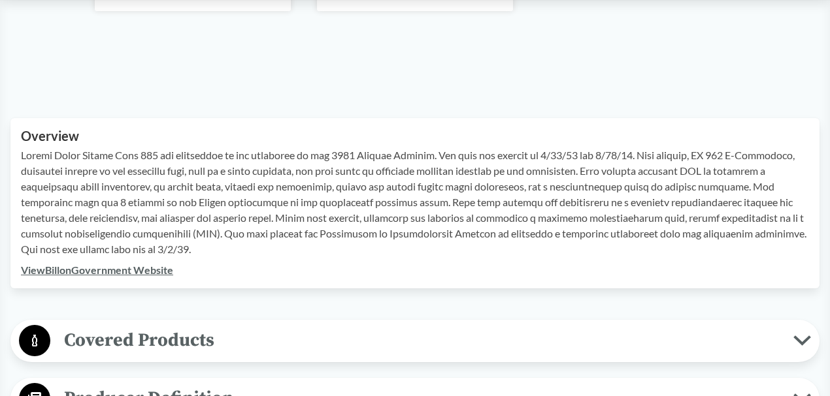
scroll to position [392, 0]
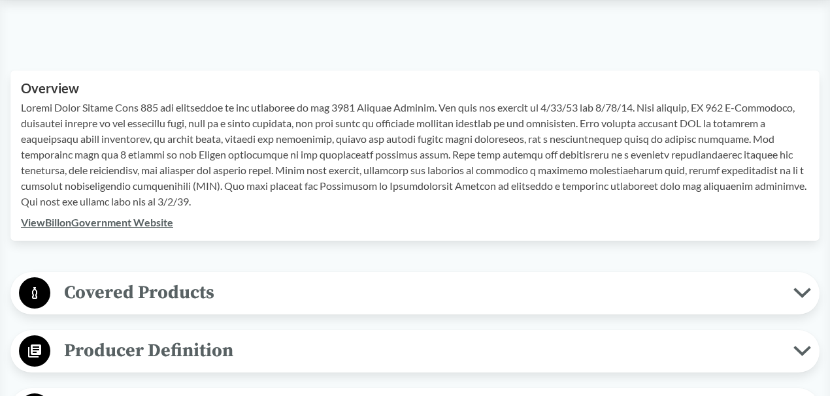
click at [158, 223] on link "View Bill on Government Website" at bounding box center [97, 222] width 152 height 12
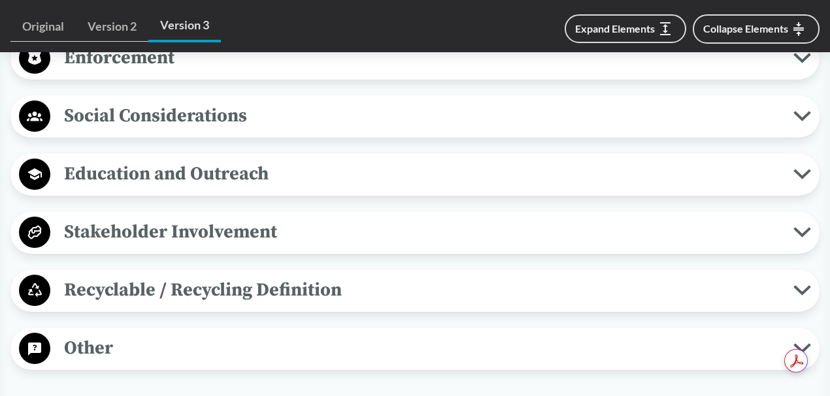
scroll to position [1401, 0]
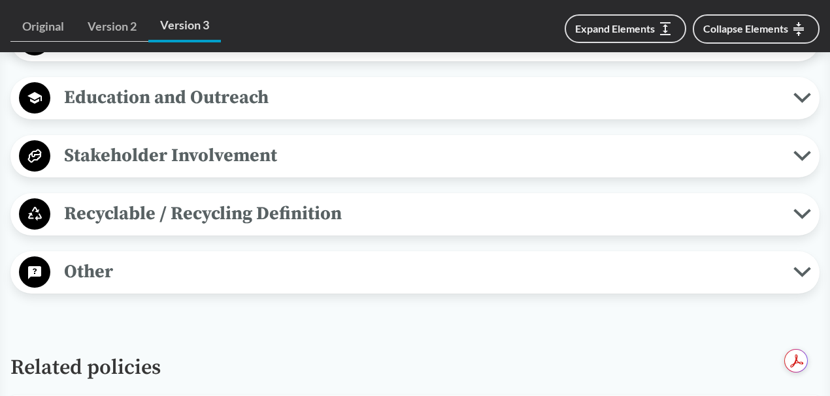
click at [805, 267] on icon at bounding box center [802, 272] width 18 height 10
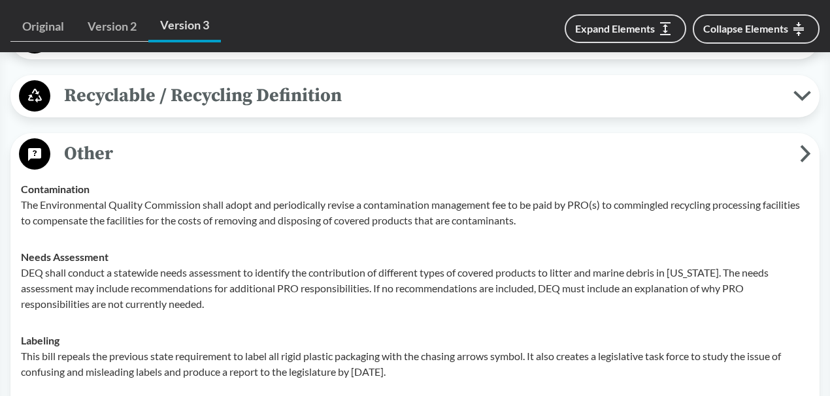
scroll to position [1445, 0]
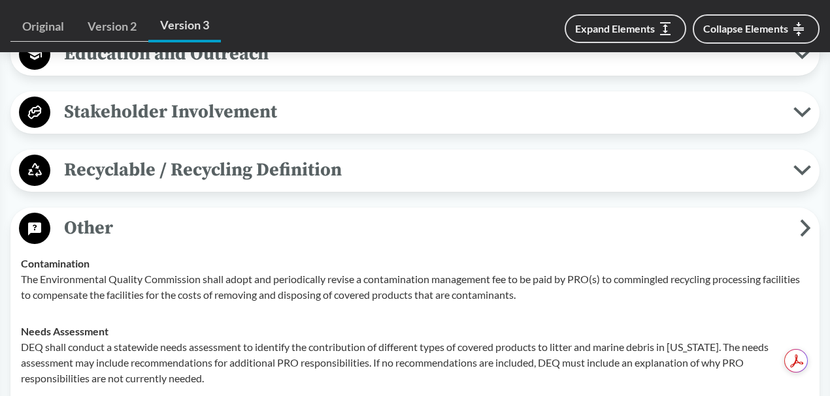
click at [803, 229] on icon at bounding box center [805, 228] width 7 height 14
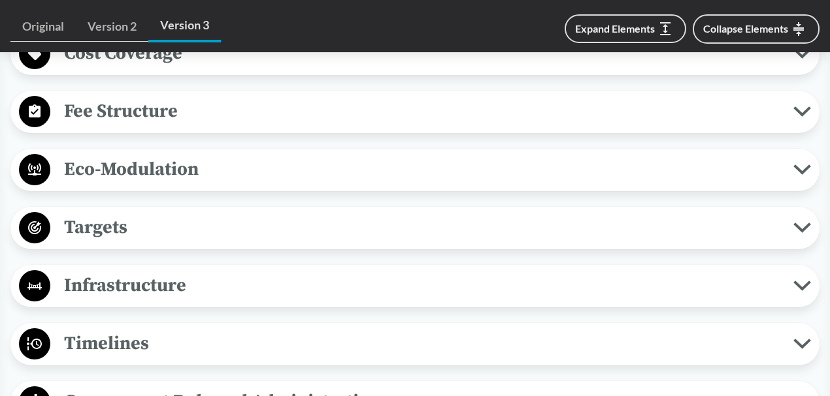
scroll to position [792, 0]
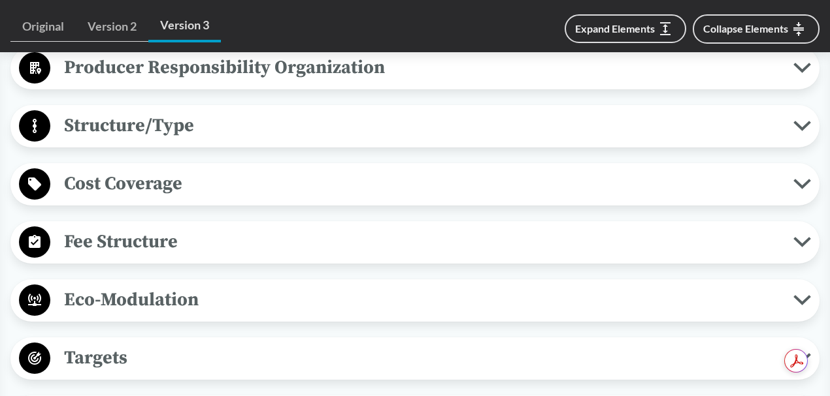
click at [793, 242] on button "Fee Structure" at bounding box center [414, 242] width 799 height 33
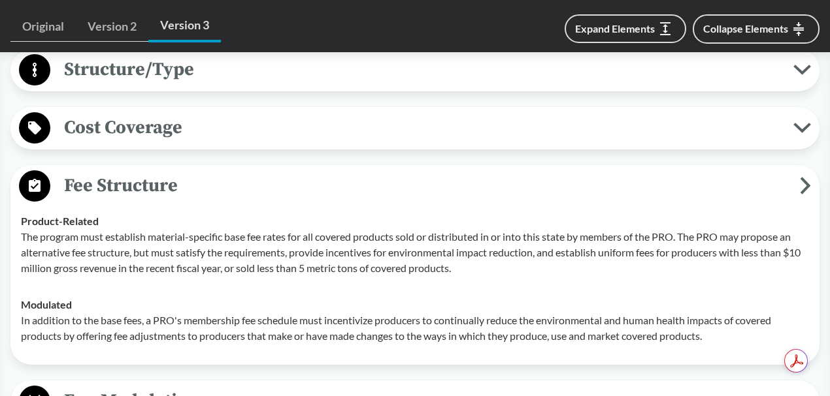
scroll to position [922, 0]
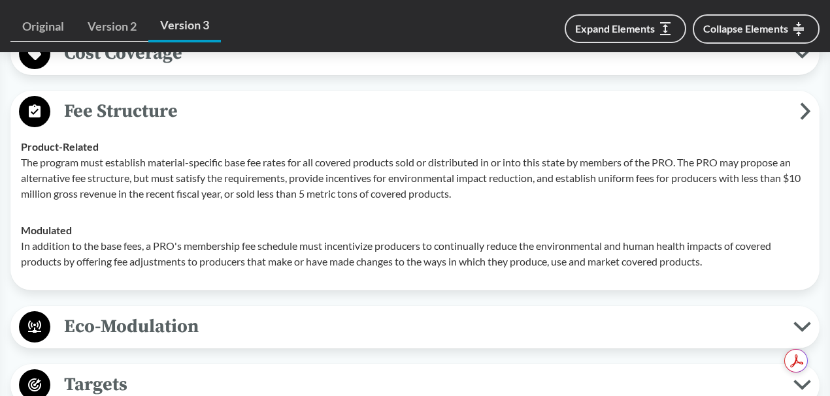
click at [802, 113] on icon at bounding box center [804, 112] width 11 height 18
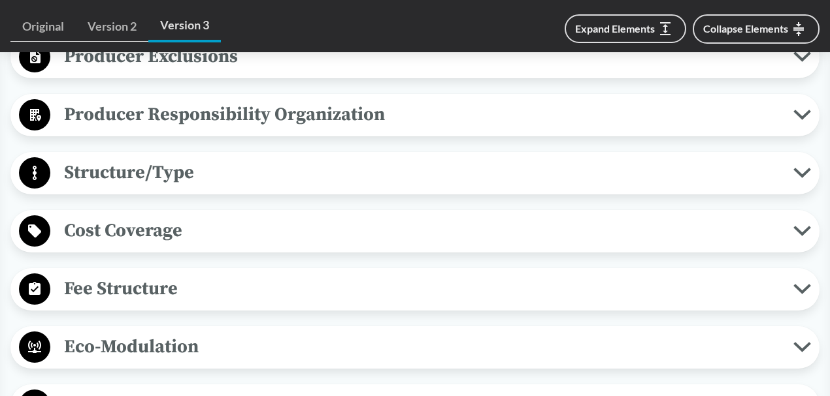
scroll to position [704, 0]
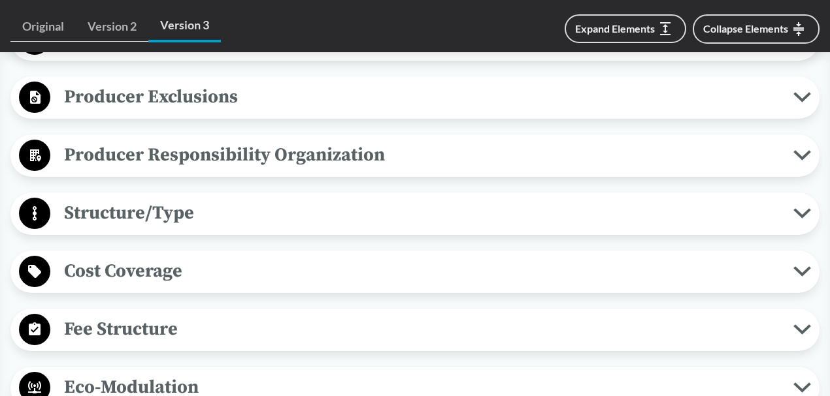
click at [801, 217] on icon at bounding box center [802, 213] width 18 height 10
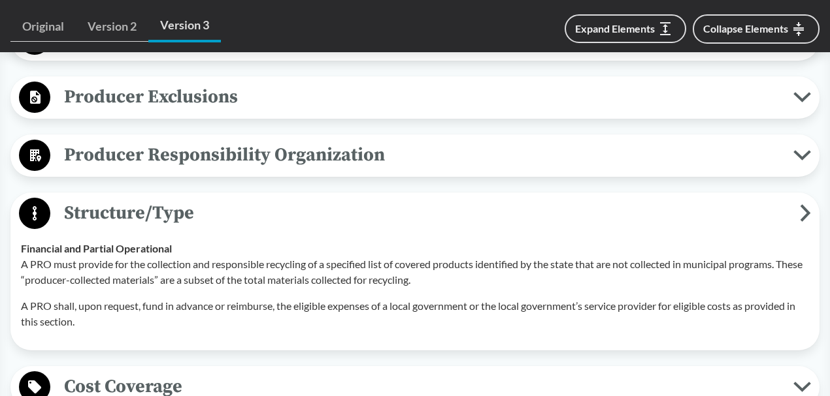
click at [802, 204] on icon at bounding box center [804, 213] width 11 height 18
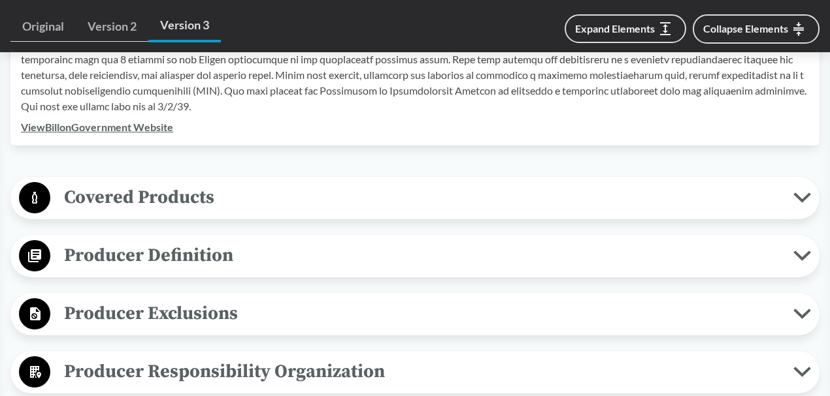
scroll to position [487, 0]
click at [805, 205] on button "Covered Products" at bounding box center [414, 198] width 799 height 33
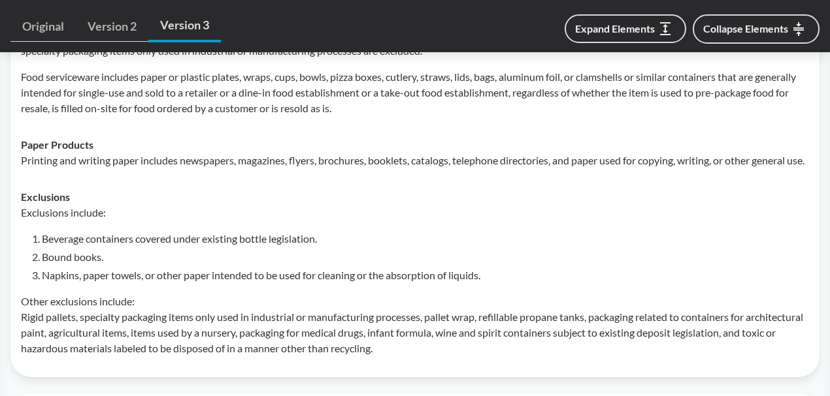
scroll to position [617, 0]
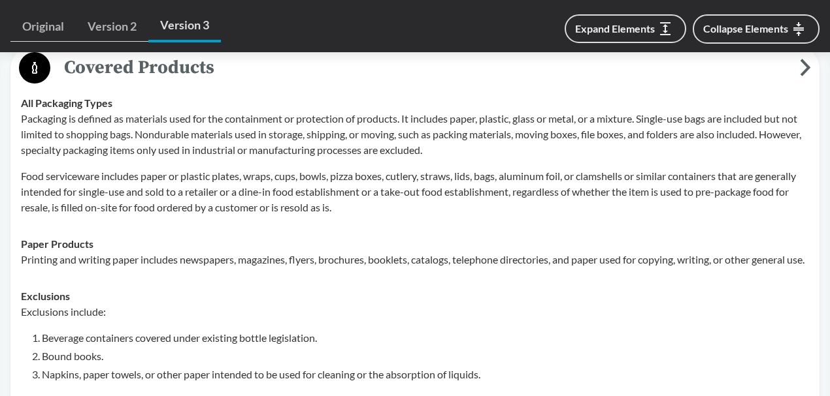
click at [811, 69] on button "Covered Products" at bounding box center [414, 68] width 799 height 33
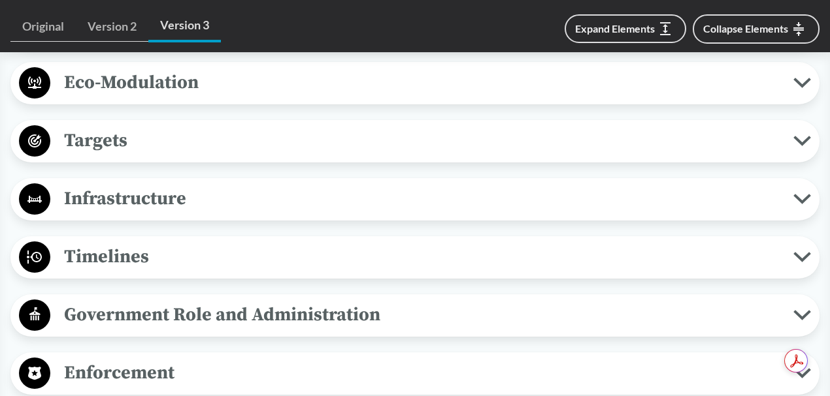
scroll to position [1140, 0]
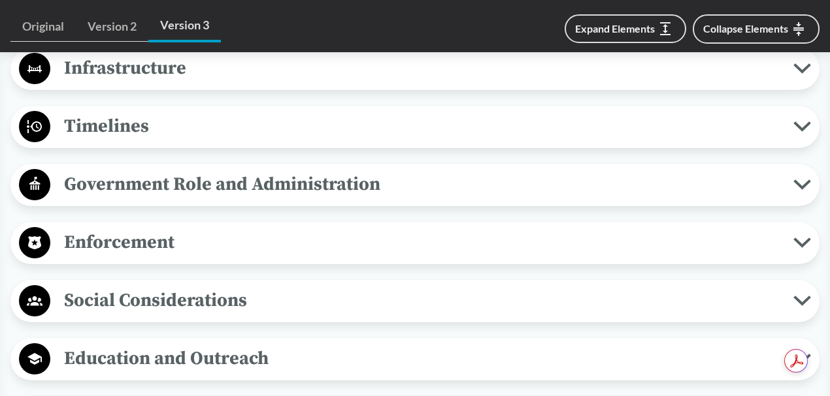
click at [801, 238] on icon at bounding box center [802, 243] width 18 height 10
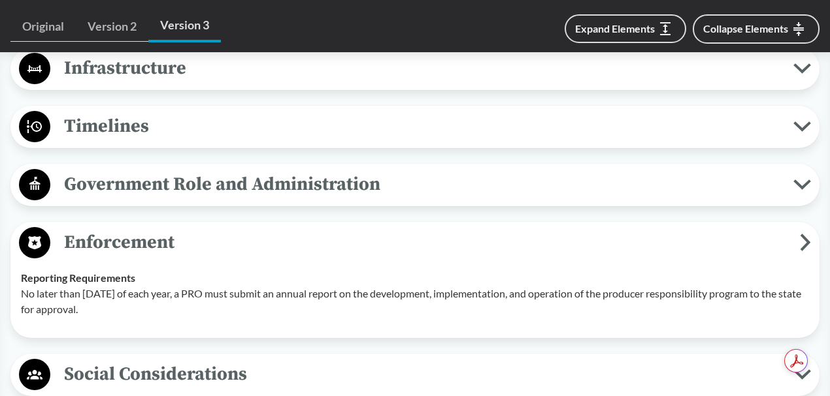
click at [796, 242] on span "Enforcement" at bounding box center [424, 242] width 749 height 29
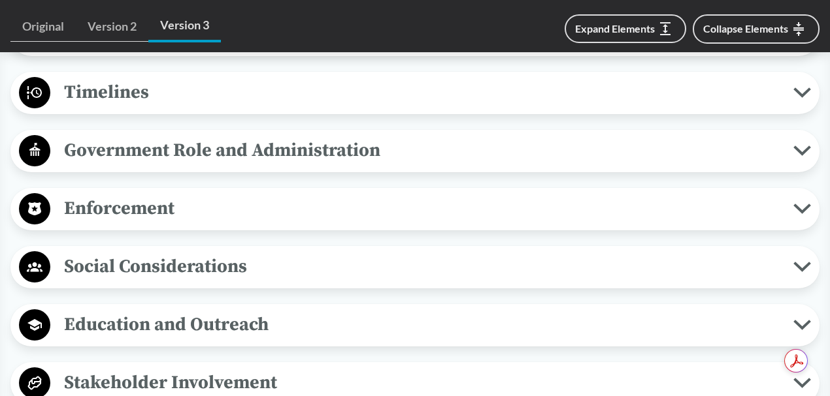
scroll to position [1227, 0]
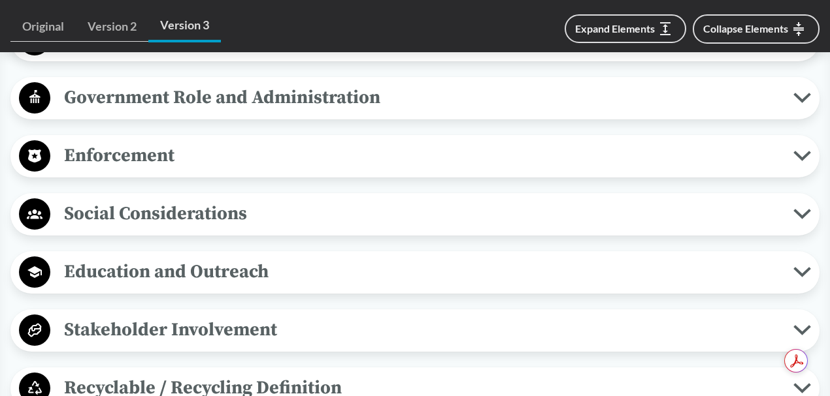
click at [798, 269] on icon at bounding box center [802, 272] width 14 height 7
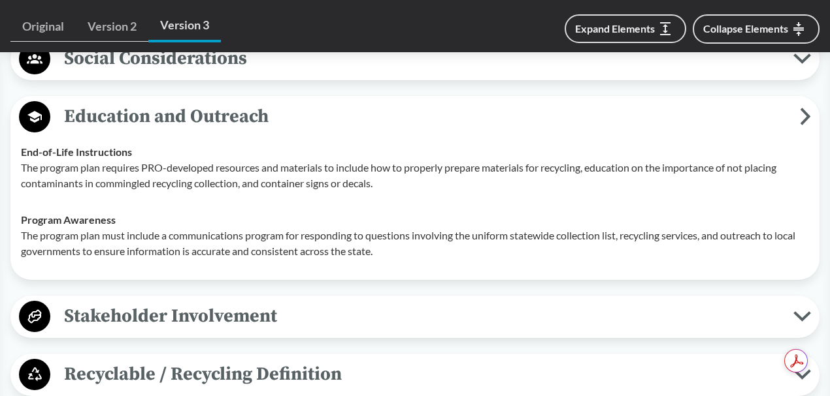
scroll to position [1445, 0]
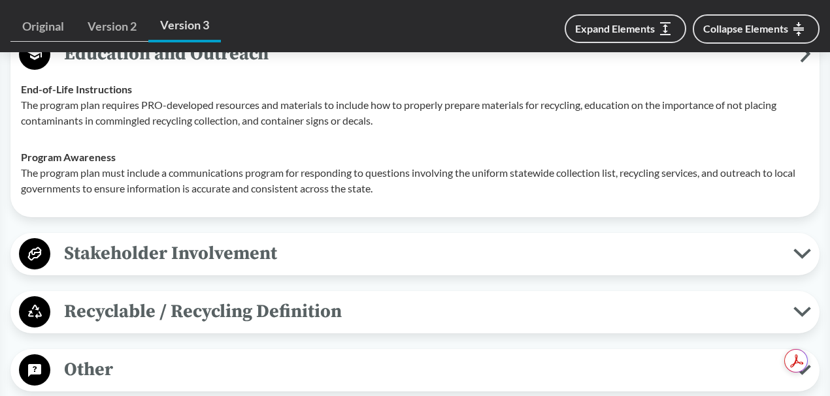
drag, startPoint x: 818, startPoint y: 246, endPoint x: 803, endPoint y: 246, distance: 15.0
click at [813, 246] on div "Stakeholder Involvement Required Consultation During Plan Development The [US_S…" at bounding box center [414, 254] width 809 height 42
click at [792, 248] on button "Stakeholder Involvement" at bounding box center [414, 254] width 799 height 33
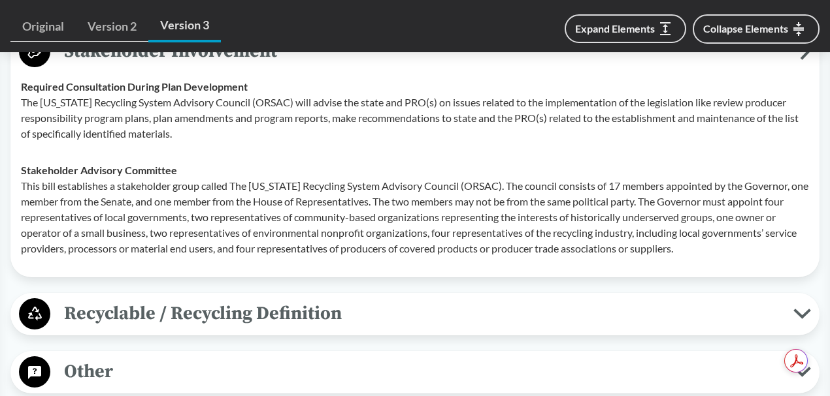
scroll to position [1749, 0]
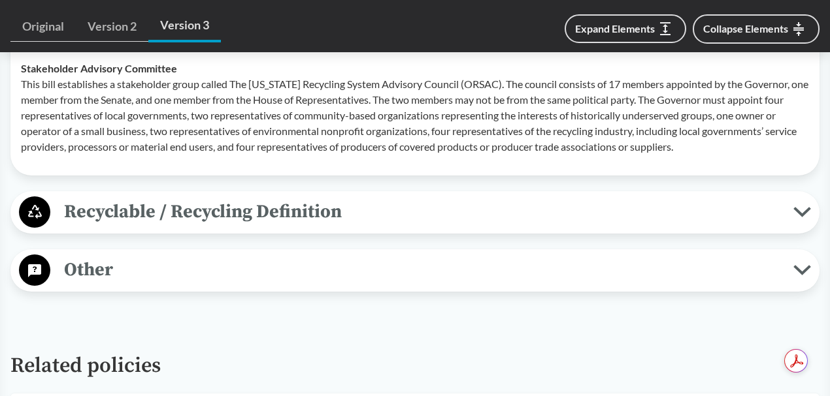
click at [805, 207] on icon at bounding box center [802, 212] width 18 height 10
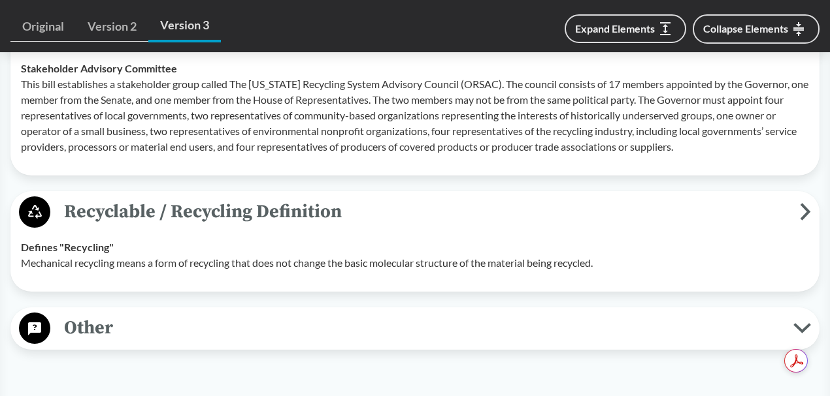
click at [799, 327] on icon at bounding box center [802, 328] width 18 height 10
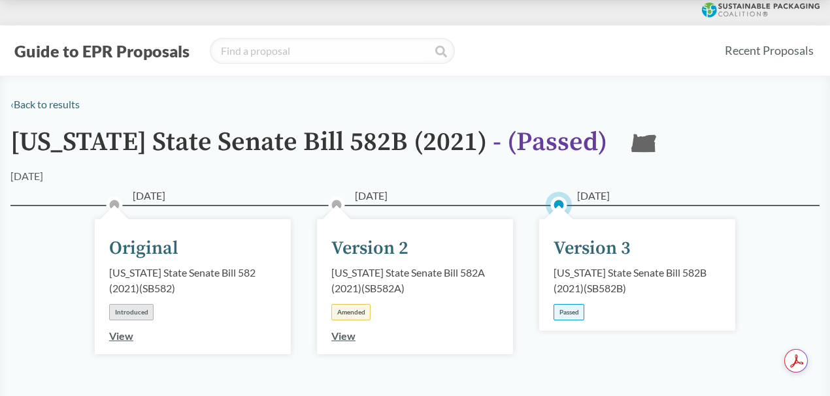
scroll to position [0, 0]
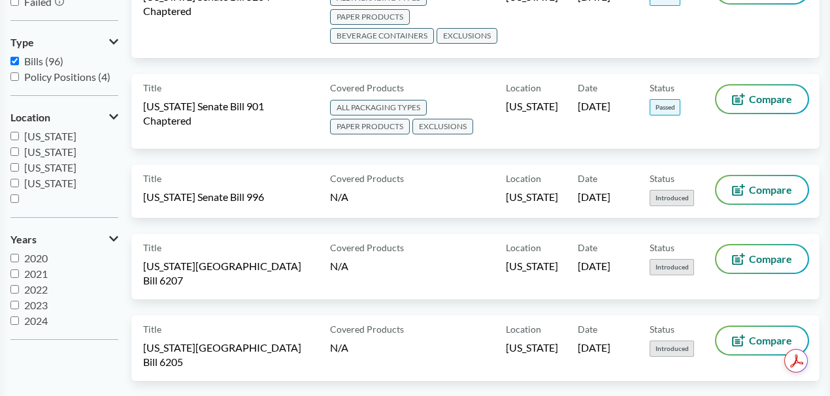
scroll to position [210, 0]
click at [14, 163] on input "[US_STATE]" at bounding box center [14, 161] width 8 height 8
checkbox input "true"
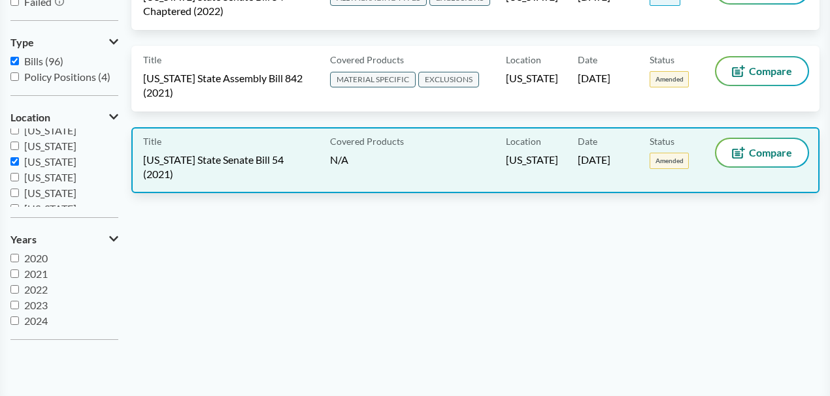
scroll to position [0, 0]
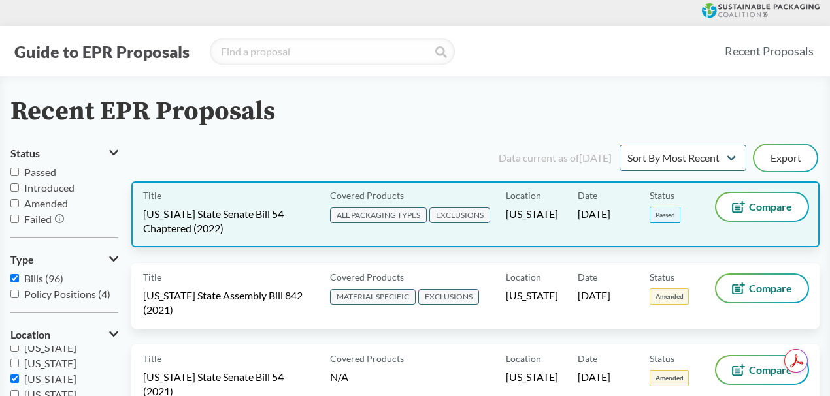
click at [259, 208] on span "[US_STATE] State Senate Bill 54 Chaptered (2022)" at bounding box center [228, 221] width 171 height 29
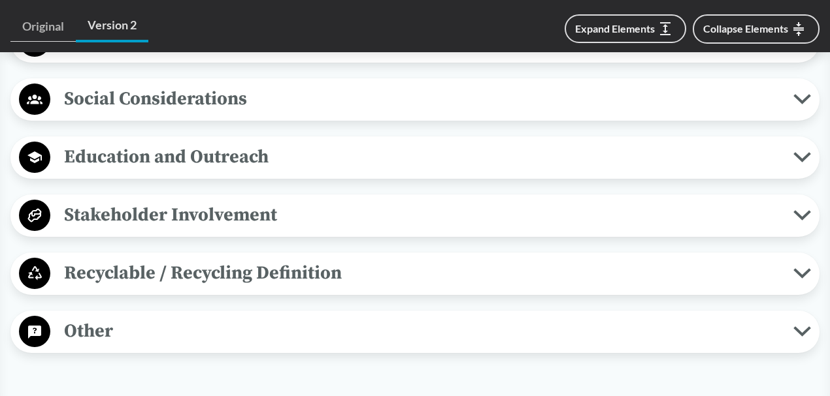
scroll to position [1437, 0]
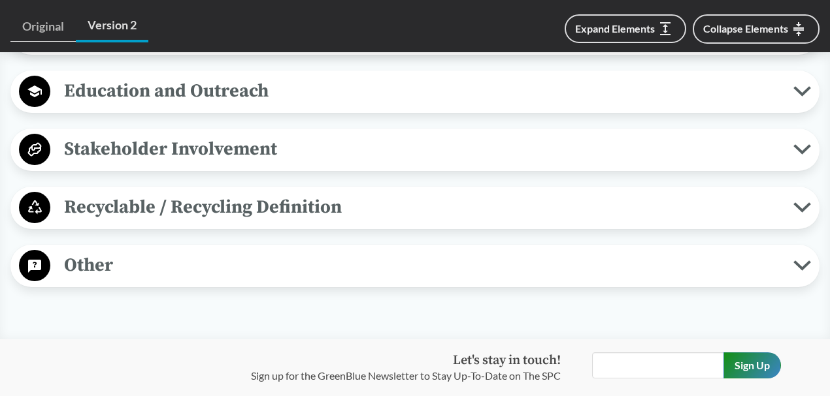
click at [798, 252] on button "Other" at bounding box center [414, 266] width 799 height 33
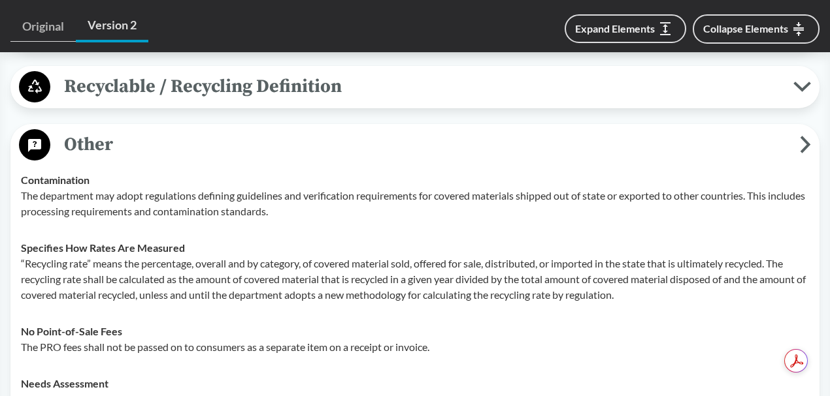
scroll to position [1562, 0]
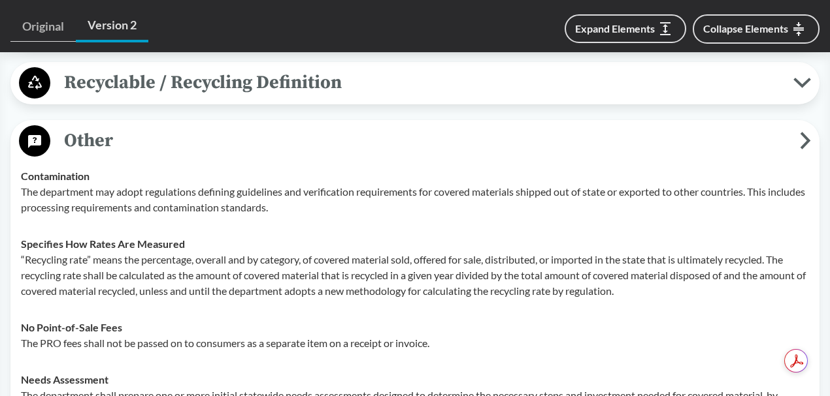
click at [796, 137] on span "Other" at bounding box center [424, 140] width 749 height 29
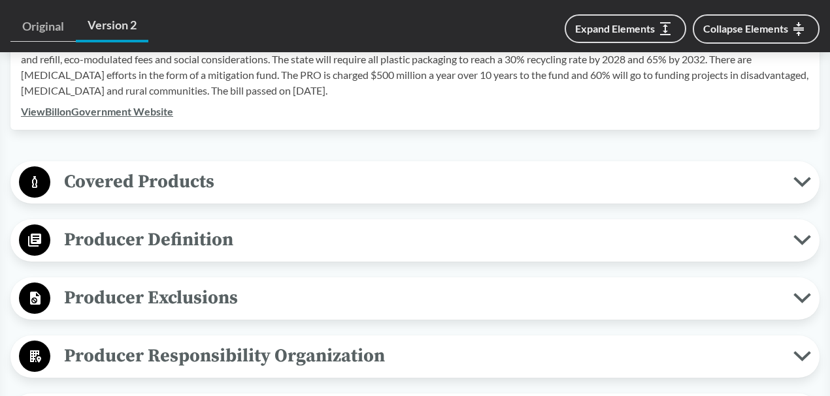
scroll to position [473, 0]
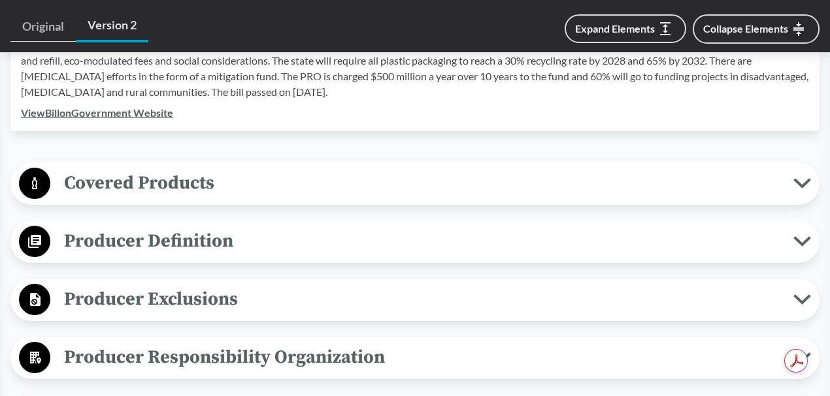
click at [806, 236] on icon at bounding box center [802, 241] width 18 height 10
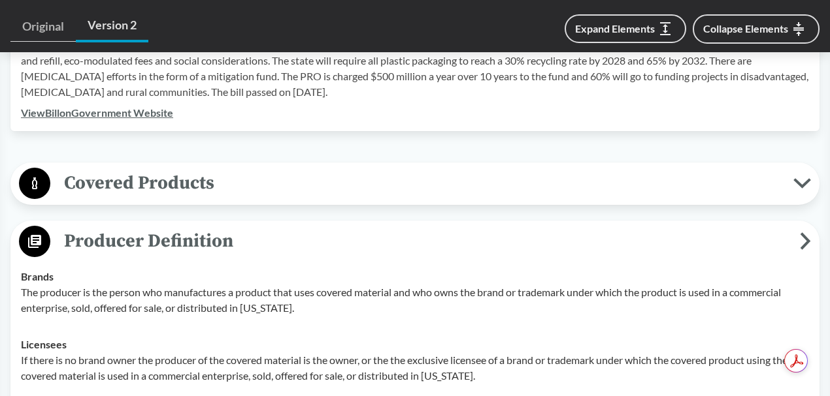
click at [806, 234] on icon at bounding box center [804, 242] width 11 height 18
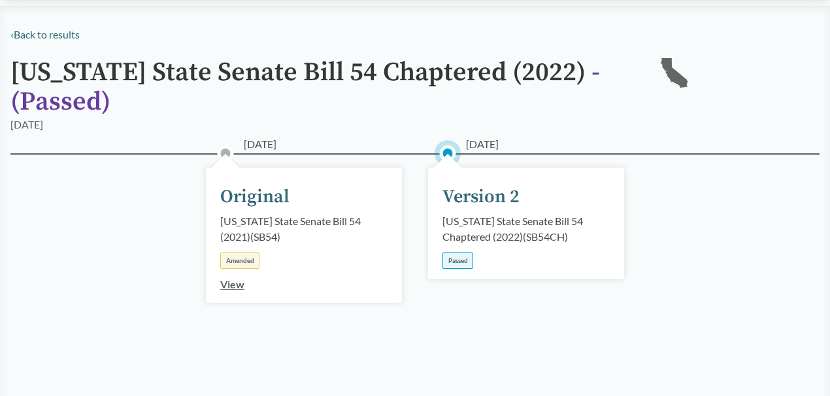
scroll to position [0, 0]
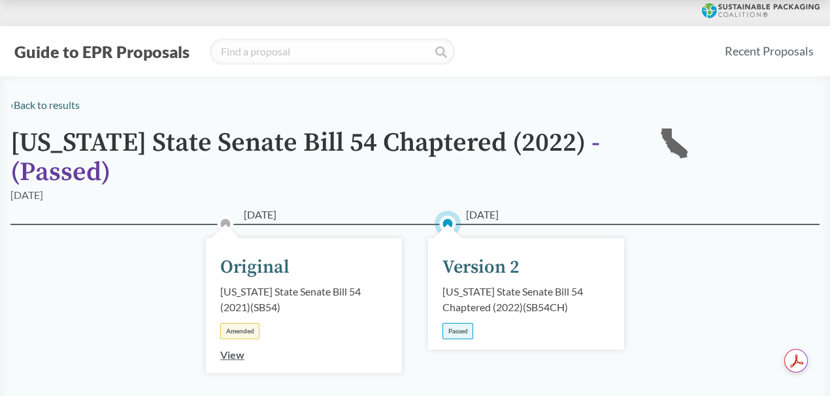
click at [239, 356] on link "View" at bounding box center [232, 355] width 24 height 12
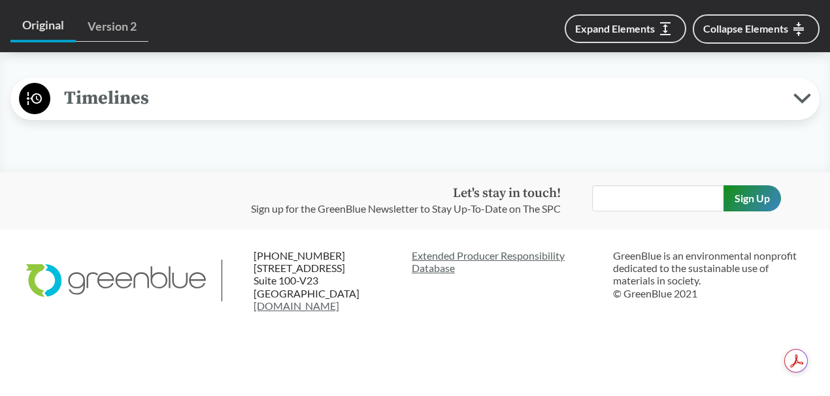
scroll to position [435, 0]
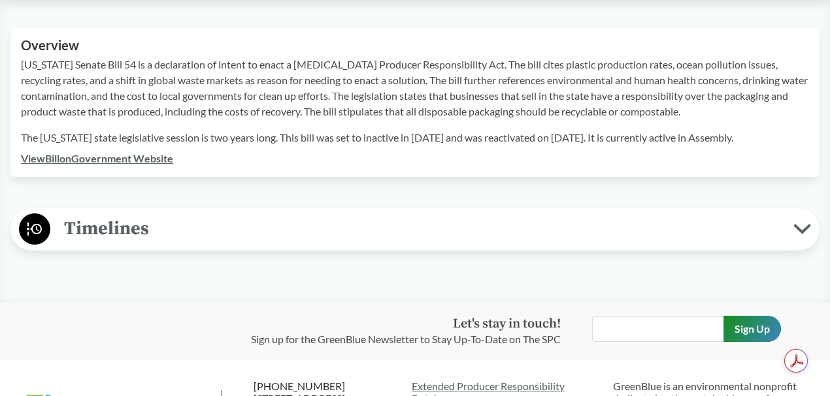
click at [794, 233] on icon at bounding box center [802, 229] width 18 height 10
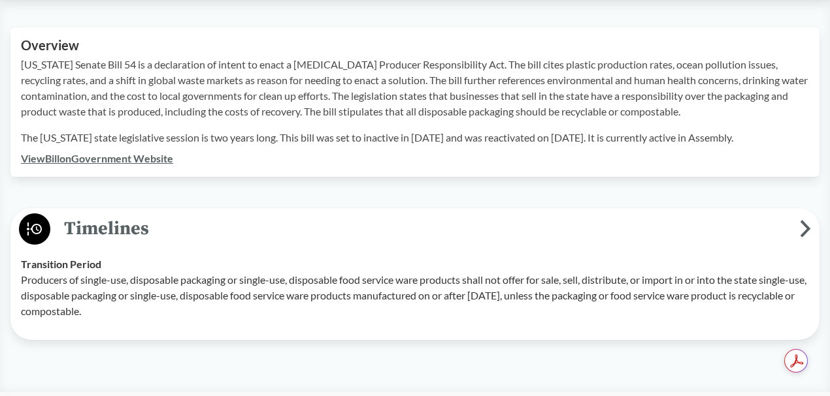
click at [796, 230] on span "Timelines" at bounding box center [424, 228] width 749 height 29
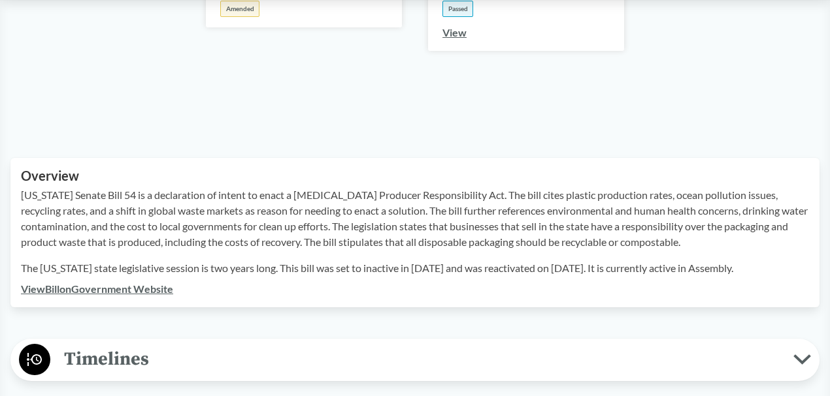
scroll to position [174, 0]
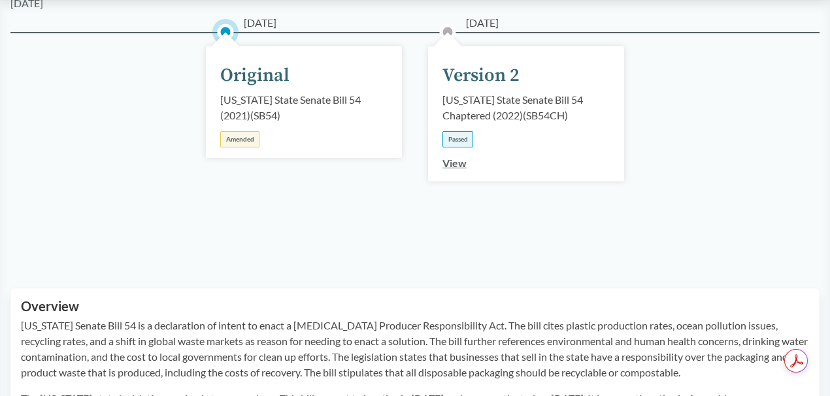
click at [449, 165] on link "View" at bounding box center [454, 163] width 24 height 12
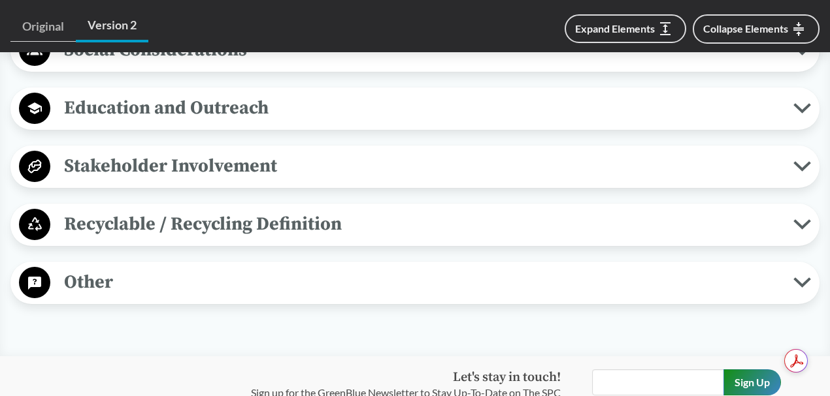
scroll to position [1539, 0]
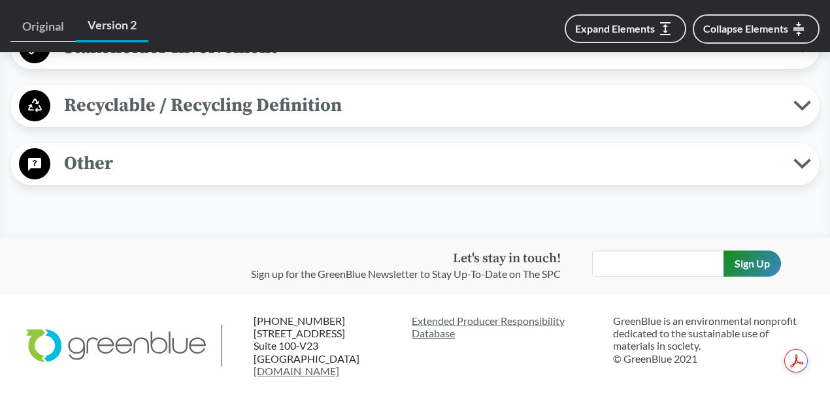
click at [794, 159] on icon at bounding box center [802, 164] width 18 height 10
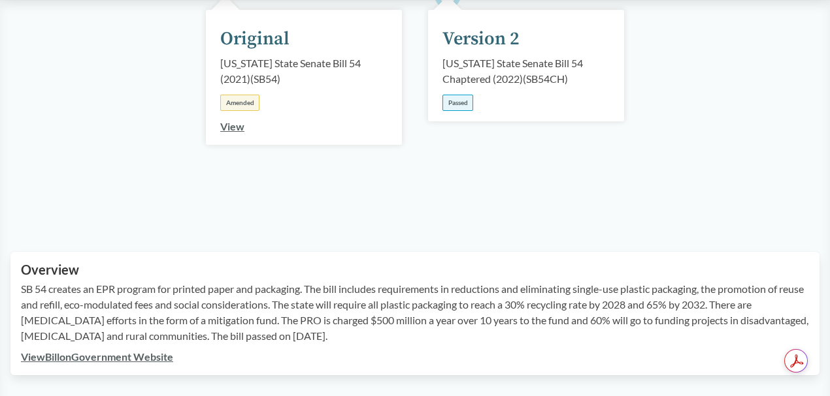
scroll to position [0, 0]
